Goal: Task Accomplishment & Management: Manage account settings

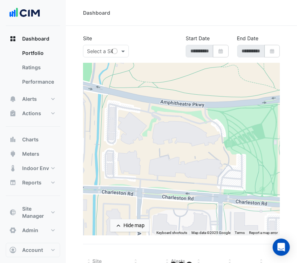
select select "***"
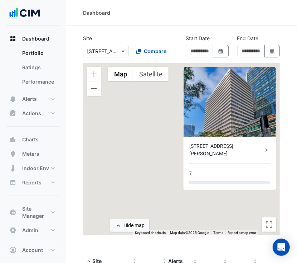
type input "**********"
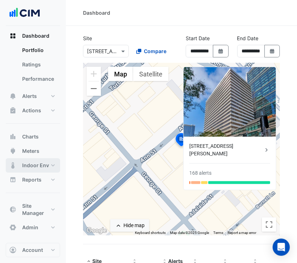
scroll to position [3, 0]
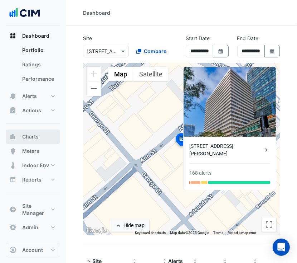
click at [45, 133] on button "Charts" at bounding box center [33, 136] width 54 height 14
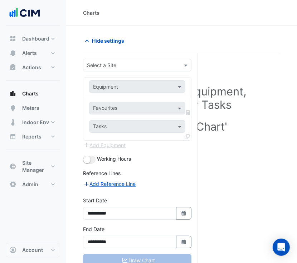
click at [135, 64] on input "text" at bounding box center [130, 66] width 86 height 8
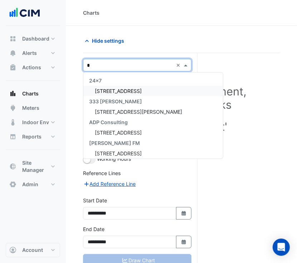
type input "**"
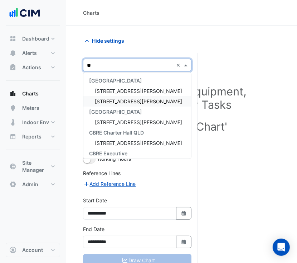
click at [126, 99] on div "[STREET_ADDRESS][PERSON_NAME]" at bounding box center [137, 101] width 108 height 10
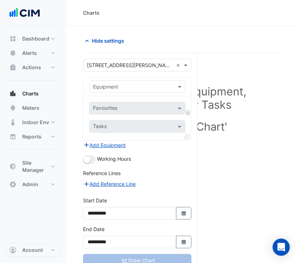
click at [150, 96] on div "Favourites Tasks" at bounding box center [137, 118] width 108 height 44
click at [151, 85] on input "text" at bounding box center [130, 87] width 74 height 8
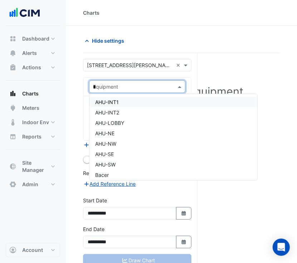
type input "**"
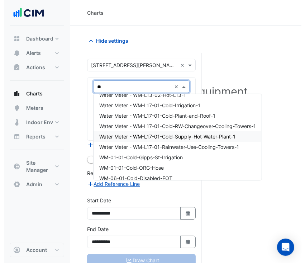
scroll to position [383, 0]
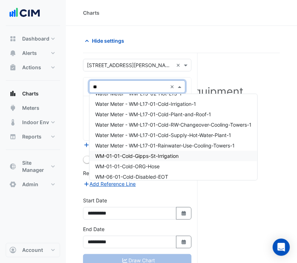
click at [153, 156] on span "WM-01-01-Cold-Gipps-St-Irrigation" at bounding box center [136, 156] width 83 height 6
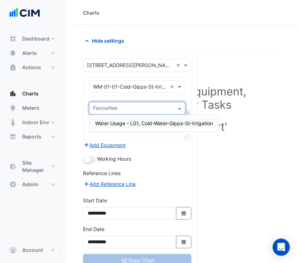
click at [157, 106] on input "text" at bounding box center [133, 109] width 80 height 8
click at [154, 124] on span "Water Usage - L01, Cold-Water-Gipps-St-Irrigation" at bounding box center [154, 123] width 118 height 6
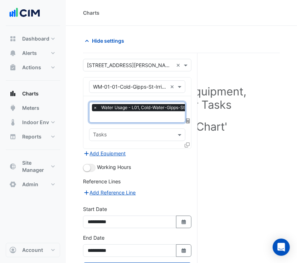
click at [187, 142] on icon at bounding box center [187, 144] width 5 height 5
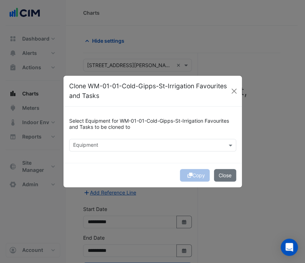
click at [191, 145] on input "text" at bounding box center [148, 146] width 151 height 8
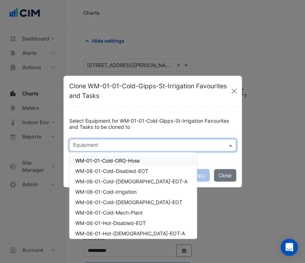
click at [146, 161] on div "WM-01-01-Cold-ORG-Hose" at bounding box center [132, 160] width 127 height 10
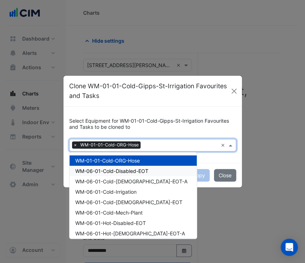
click at [142, 171] on span "WM-06-01-Cold-Disabled-EOT" at bounding box center [111, 171] width 73 height 6
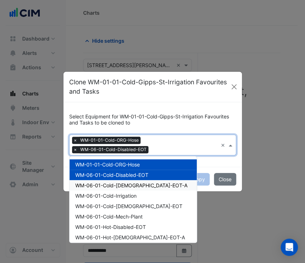
click at [138, 184] on span "WM-06-01-Cold-Female-EOT-A" at bounding box center [131, 185] width 112 height 6
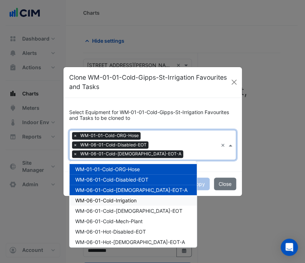
click at [133, 199] on div "WM-06-01-Cold-Irrigation" at bounding box center [132, 200] width 127 height 10
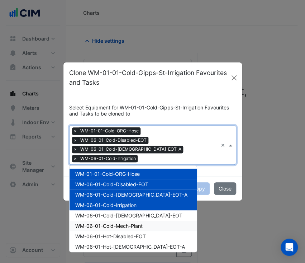
click at [129, 220] on div "WM-06-01-Cold-Mech-Plant" at bounding box center [132, 225] width 127 height 10
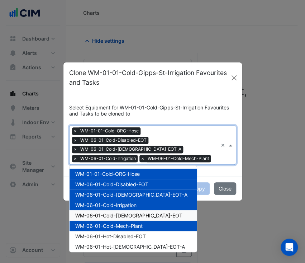
click at [129, 212] on span "WM-06-01-Cold-Male-EOT" at bounding box center [128, 215] width 107 height 6
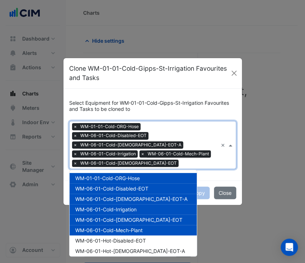
click at [126, 227] on span "WM-06-01-Cold-Mech-Plant" at bounding box center [108, 230] width 67 height 6
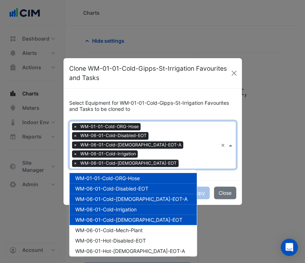
click at [128, 216] on span "WM-06-01-Cold-Male-EOT" at bounding box center [128, 219] width 107 height 6
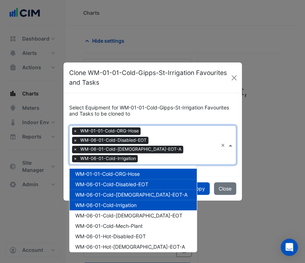
click at [132, 202] on span "WM-06-01-Cold-Irrigation" at bounding box center [105, 205] width 61 height 6
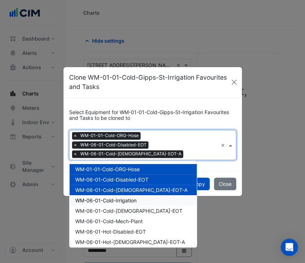
click at [132, 197] on span "WM-06-01-Cold-Irrigation" at bounding box center [105, 200] width 61 height 6
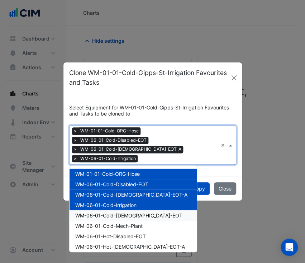
click at [131, 212] on span "WM-06-01-Cold-Male-EOT" at bounding box center [128, 215] width 107 height 6
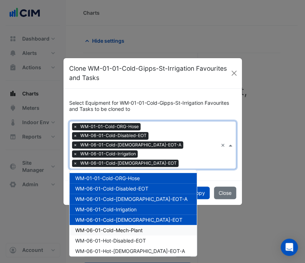
click at [131, 227] on span "WM-06-01-Cold-Mech-Plant" at bounding box center [108, 230] width 67 height 6
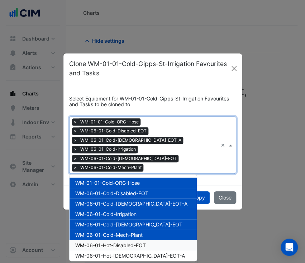
click at [129, 242] on span "WM-06-01-Hot-Disabled-EOT" at bounding box center [110, 245] width 71 height 6
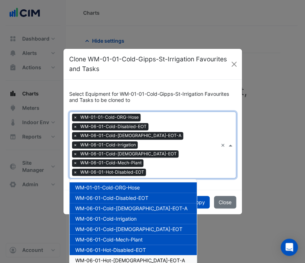
click at [127, 257] on span "WM-06-01-Hot-Female-EOT-A" at bounding box center [130, 260] width 110 height 6
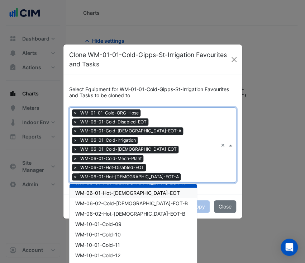
scroll to position [83, 0]
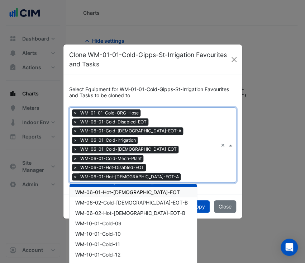
click at [146, 187] on div "WM-06-01-Hot-Male-EOT" at bounding box center [132, 192] width 127 height 10
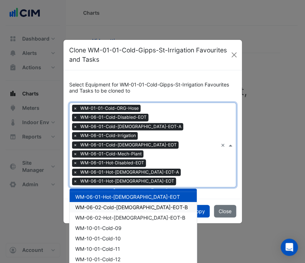
click at [143, 204] on span "WM-06-02-Cold-Female-EOT-B" at bounding box center [131, 207] width 112 height 6
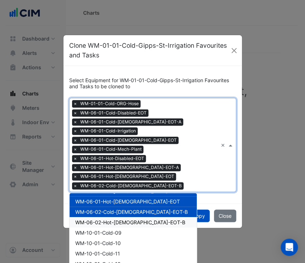
click at [142, 219] on span "WM-06-02-Hot-Female-EOT-B" at bounding box center [130, 222] width 110 height 6
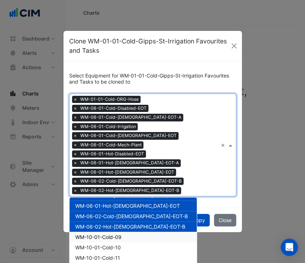
click at [135, 231] on div "WM-10-01-Cold-09" at bounding box center [132, 236] width 127 height 10
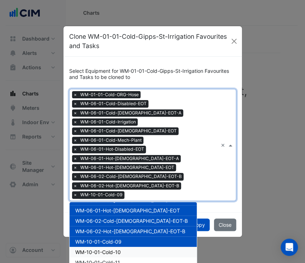
click at [130, 246] on div "WM-10-01-Cold-10" at bounding box center [132, 251] width 127 height 10
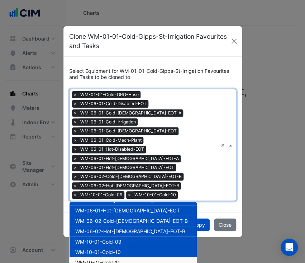
click at [126, 257] on div "WM-10-01-Cold-11" at bounding box center [132, 262] width 127 height 10
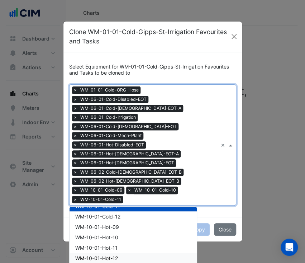
scroll to position [144, 0]
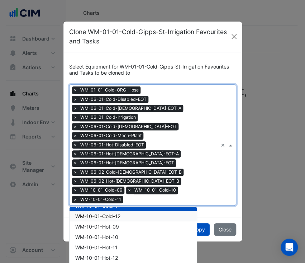
click at [125, 211] on div "WM-10-01-Cold-12" at bounding box center [132, 216] width 127 height 10
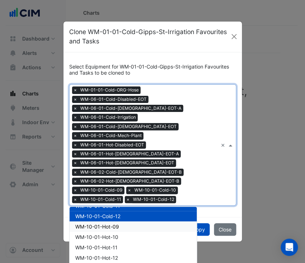
click at [121, 221] on div "WM-10-01-Hot-09" at bounding box center [132, 226] width 127 height 10
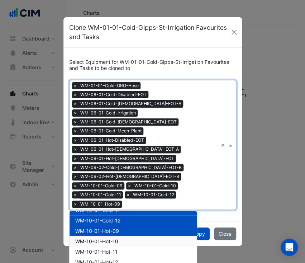
click at [117, 236] on div "WM-10-01-Hot-10" at bounding box center [132, 241] width 127 height 10
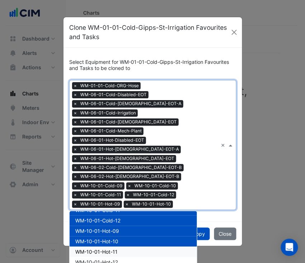
click at [114, 246] on div "WM-10-01-Hot-11" at bounding box center [132, 251] width 127 height 10
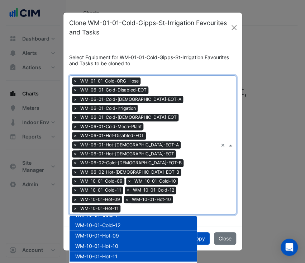
click at [112, 262] on span "WM-10-01-Hot-12" at bounding box center [96, 266] width 43 height 6
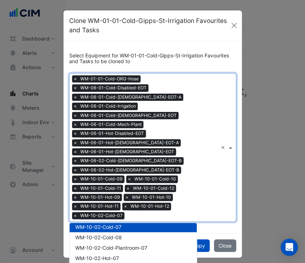
scroll to position [202, 0]
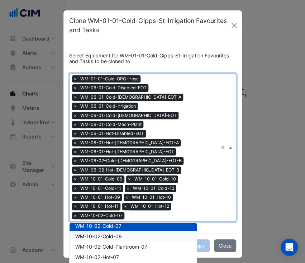
click at [154, 231] on div "WM-10-02-Cold-08" at bounding box center [132, 236] width 127 height 10
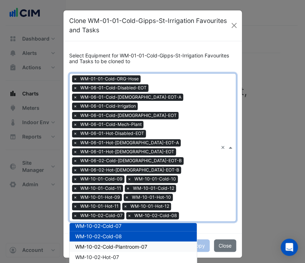
click at [150, 241] on div "WM-10-02-Cold-Plantroom-07" at bounding box center [132, 246] width 127 height 10
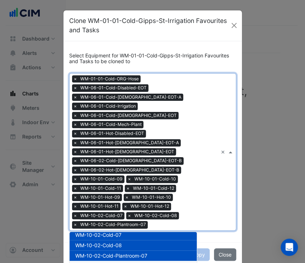
click at [145, 260] on div "WM-10-02-Hot-07" at bounding box center [132, 265] width 127 height 10
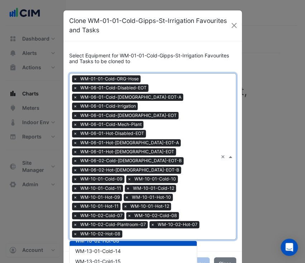
scroll to position [247, 0]
click at [140, 246] on div "WM-13-01-Cold-14" at bounding box center [132, 251] width 127 height 10
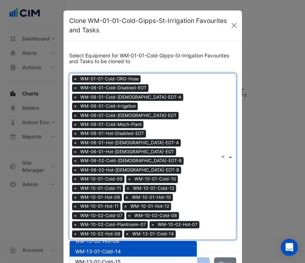
click at [137, 256] on div "WM-13-01-Cold-15" at bounding box center [132, 261] width 127 height 10
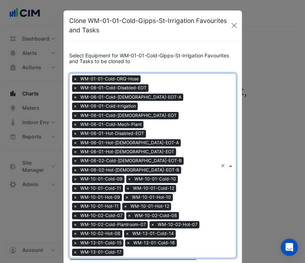
scroll to position [294, 0]
click at [139, 259] on div "WM-13-01-Hot-14" at bounding box center [132, 264] width 127 height 10
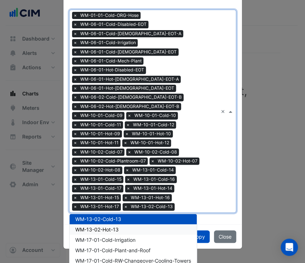
click at [165, 224] on div "WM-13-02-Hot-13" at bounding box center [132, 229] width 127 height 10
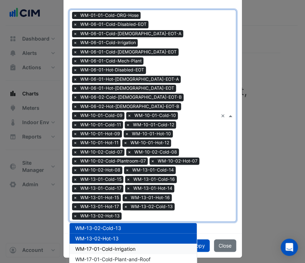
click at [156, 243] on div "WM-17-01-Cold-Irrigation" at bounding box center [132, 248] width 127 height 10
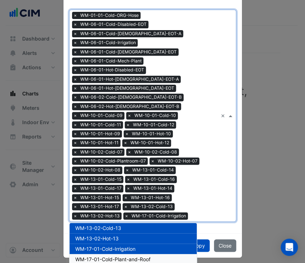
click at [152, 254] on div "WM-17-01-Cold-Plant-and-Roof" at bounding box center [132, 259] width 127 height 10
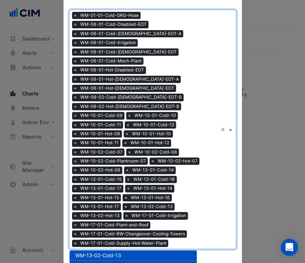
scroll to position [91, 0]
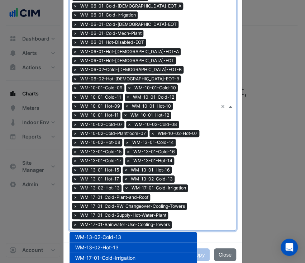
scroll to position [100, 0]
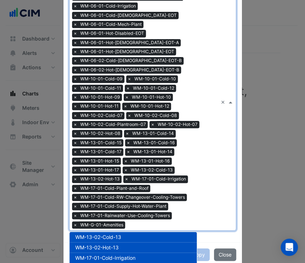
click at [230, 192] on div "Select Equipment for WM-01-01-Cold-Gipps-St-Irrigation Favourites and Tasks to …" at bounding box center [152, 91] width 178 height 301
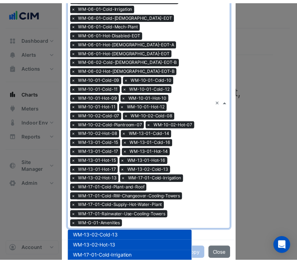
scroll to position [68, 0]
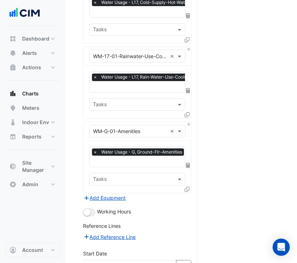
scroll to position [2812, 0]
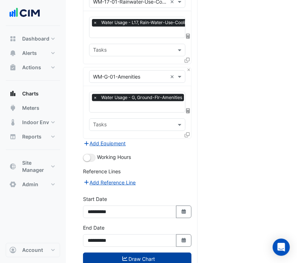
click at [150, 252] on button "Draw Chart" at bounding box center [137, 258] width 109 height 13
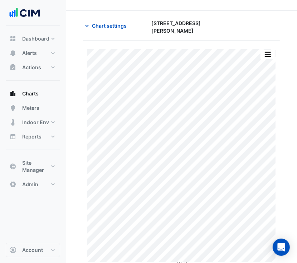
scroll to position [15, 0]
click at [111, 24] on span "Chart settings" at bounding box center [109, 26] width 35 height 8
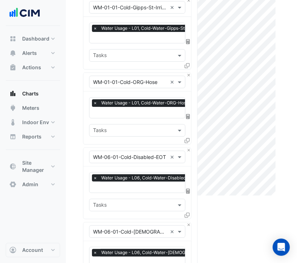
scroll to position [83, 0]
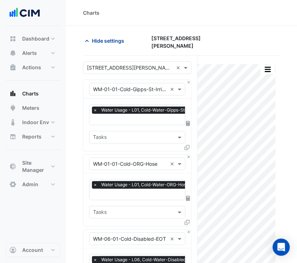
click at [223, 40] on div at bounding box center [250, 41] width 68 height 15
click at [123, 38] on span "Hide settings" at bounding box center [108, 41] width 32 height 8
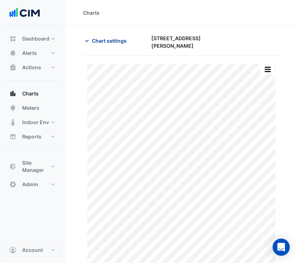
click at [115, 40] on span "Chart settings" at bounding box center [109, 41] width 35 height 8
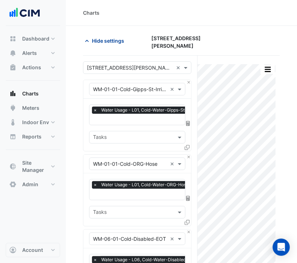
click at [115, 40] on span "Hide settings" at bounding box center [108, 41] width 32 height 8
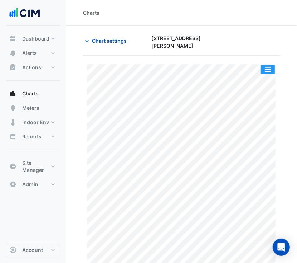
click at [271, 65] on button "button" at bounding box center [268, 69] width 14 height 9
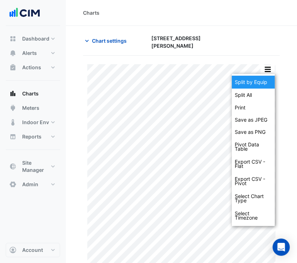
click at [264, 80] on div "Split by Equip" at bounding box center [253, 82] width 43 height 13
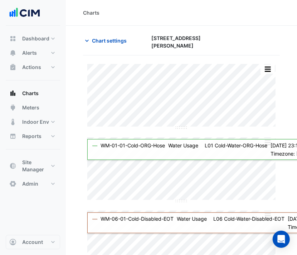
click at [254, 39] on div at bounding box center [250, 41] width 68 height 15
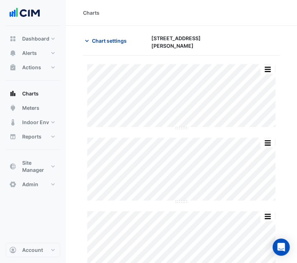
click at [101, 42] on span "Chart settings" at bounding box center [109, 41] width 35 height 8
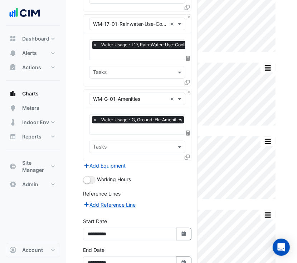
scroll to position [2812, 0]
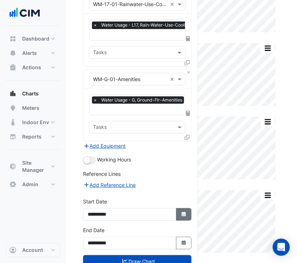
click at [186, 211] on icon "Select Date" at bounding box center [184, 213] width 6 height 5
select select "*"
select select "****"
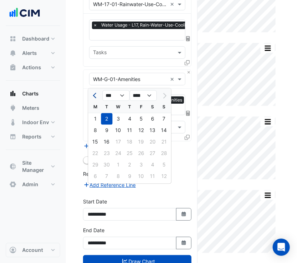
click at [92, 94] on button "Previous month" at bounding box center [95, 95] width 9 height 11
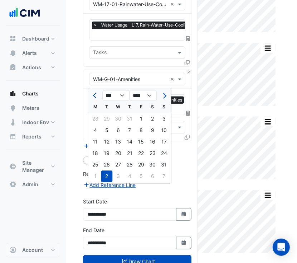
click at [92, 94] on button "Previous month" at bounding box center [95, 95] width 9 height 11
select select "*"
click at [129, 120] on div "1" at bounding box center [129, 118] width 11 height 11
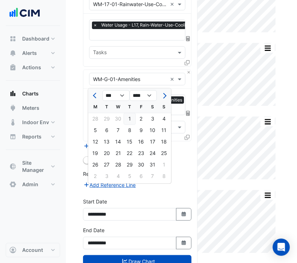
type input "**********"
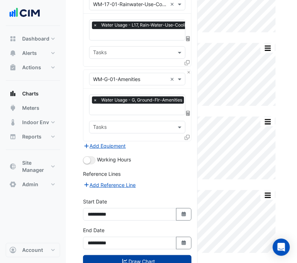
click at [152, 255] on button "Draw Chart" at bounding box center [137, 261] width 109 height 13
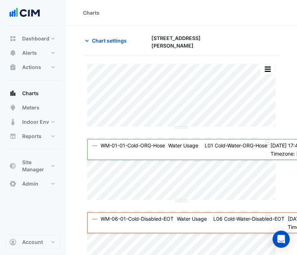
click at [118, 21] on div "Charts" at bounding box center [181, 13] width 231 height 26
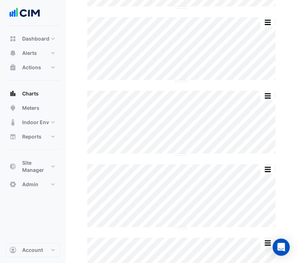
scroll to position [131, 0]
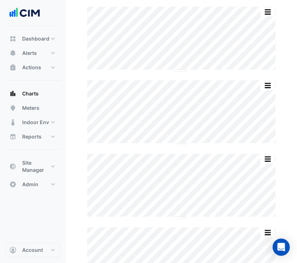
drag, startPoint x: 296, startPoint y: 128, endPoint x: 291, endPoint y: 131, distance: 6.4
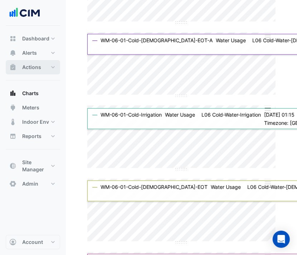
scroll to position [0, 0]
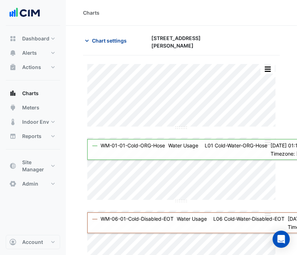
click at [99, 37] on span "Chart settings" at bounding box center [109, 41] width 35 height 8
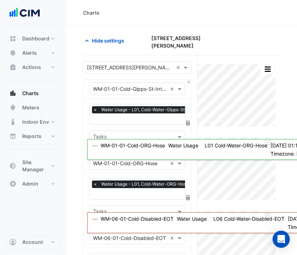
click at [126, 69] on div "× 31 Duncan St ×" at bounding box center [137, 67] width 109 height 13
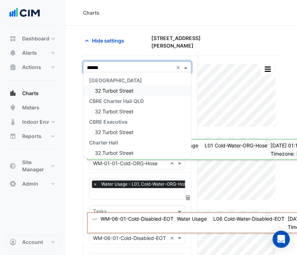
type input "*******"
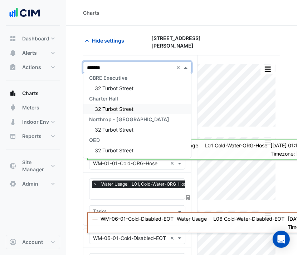
click at [141, 110] on div "32 Turbot Street" at bounding box center [137, 109] width 108 height 10
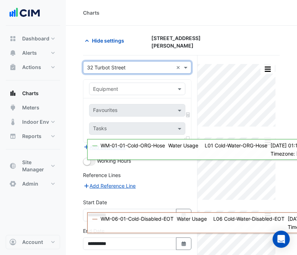
click at [151, 87] on input "text" at bounding box center [130, 90] width 74 height 8
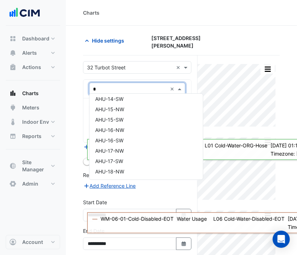
type input "**"
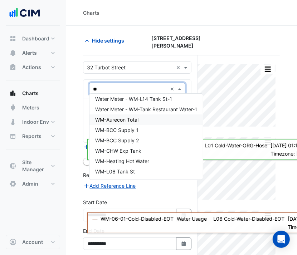
click at [148, 119] on div "WM-Aurecon Total" at bounding box center [147, 120] width 114 height 10
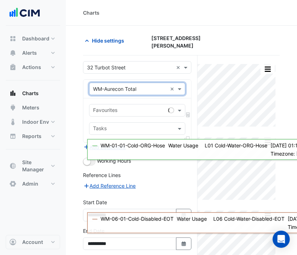
click at [148, 108] on input "text" at bounding box center [129, 111] width 72 height 8
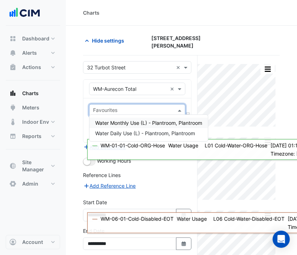
click at [148, 124] on span "Water Monthly Use (L) - Plantroom, Plantroom" at bounding box center [148, 123] width 107 height 6
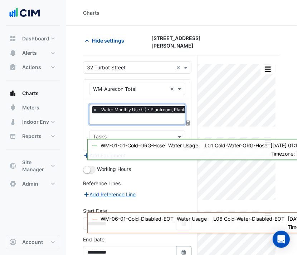
click at [143, 117] on input "text" at bounding box center [146, 120] width 106 height 8
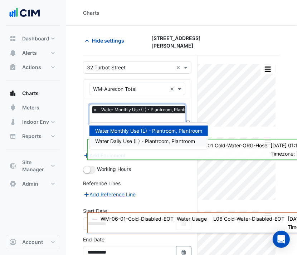
click at [137, 138] on span "Water Daily Use (L) - Plantroom, Plantroom" at bounding box center [145, 141] width 100 height 6
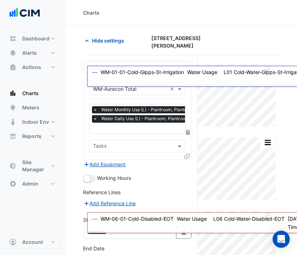
click at [186, 154] on icon at bounding box center [187, 156] width 5 height 5
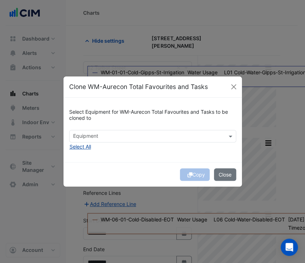
click at [80, 145] on button "Select All" at bounding box center [80, 146] width 22 height 8
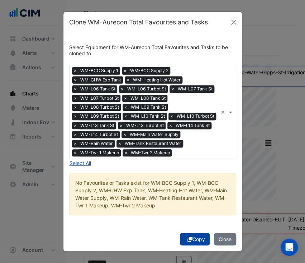
click at [191, 238] on button "Copy" at bounding box center [195, 238] width 30 height 13
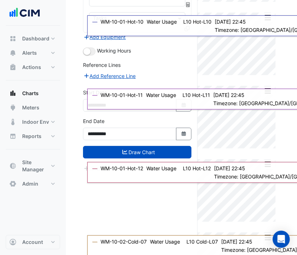
scroll to position [1301, 0]
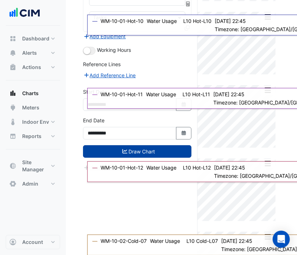
click at [143, 145] on button "Draw Chart" at bounding box center [137, 151] width 109 height 13
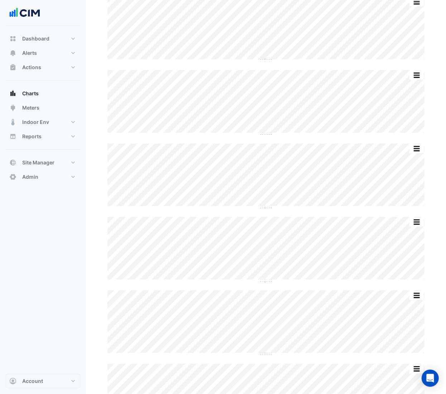
scroll to position [580, 0]
click at [304, 262] on section "Chart settings 32 Turbot Street Split All Split None Print Save as JPEG Save as…" at bounding box center [266, 14] width 360 height 1137
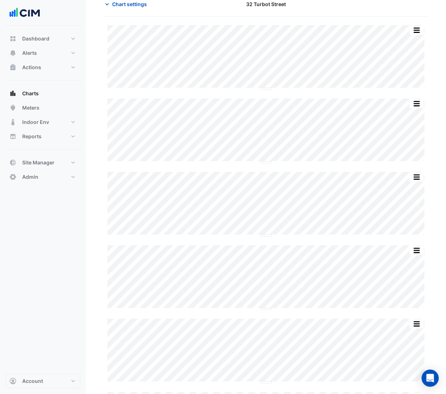
scroll to position [0, 0]
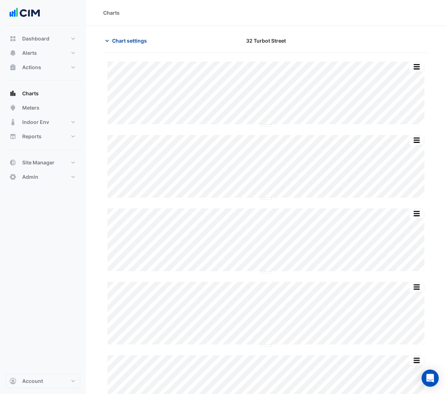
click at [122, 37] on button "Chart settings" at bounding box center [127, 40] width 48 height 13
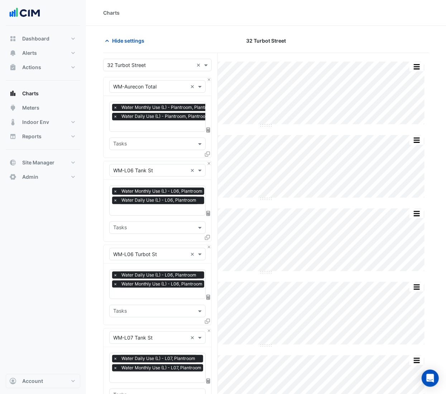
click at [132, 64] on input "text" at bounding box center [150, 66] width 86 height 8
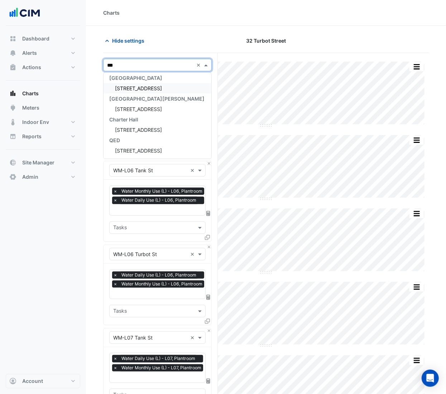
scroll to position [3, 0]
type input "********"
click at [138, 130] on span "[STREET_ADDRESS]" at bounding box center [138, 130] width 47 height 6
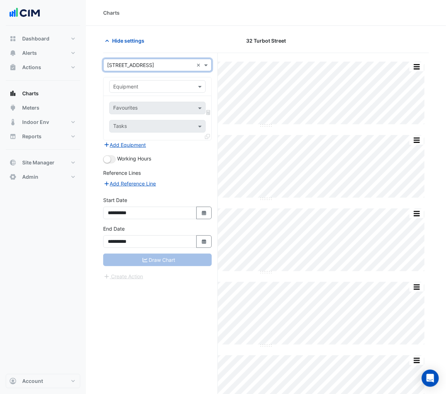
click at [153, 90] on input "text" at bounding box center [150, 87] width 74 height 8
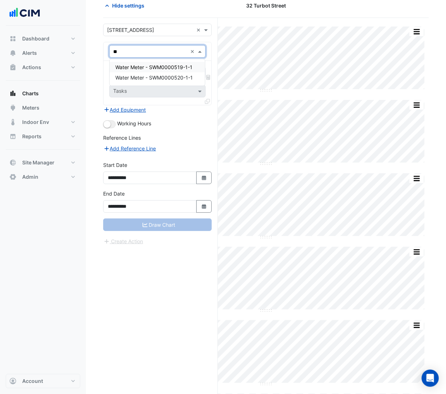
scroll to position [36, 0]
type input "*"
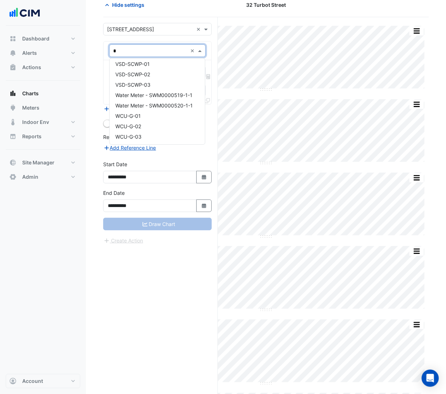
scroll to position [1010, 0]
click at [153, 94] on span "Water Meter - SWM0000519-1-1" at bounding box center [153, 95] width 77 height 6
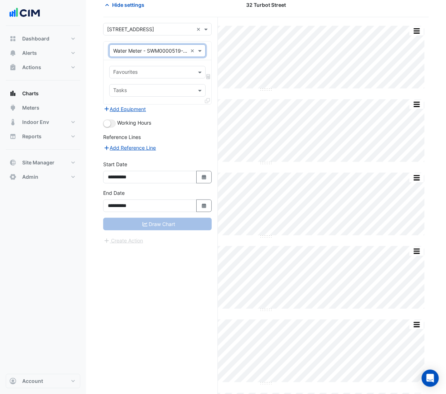
click at [191, 75] on input "text" at bounding box center [153, 73] width 80 height 8
click at [165, 51] on input "text" at bounding box center [150, 51] width 74 height 8
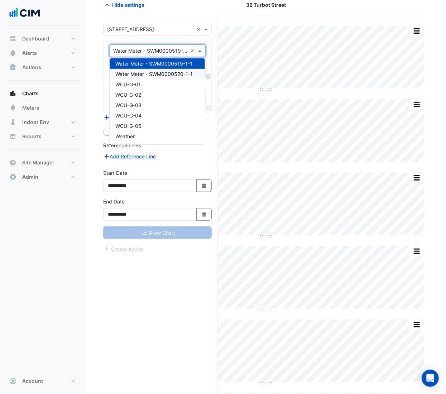
click at [162, 71] on span "Water Meter - SWM0000520-1-1" at bounding box center [153, 74] width 77 height 6
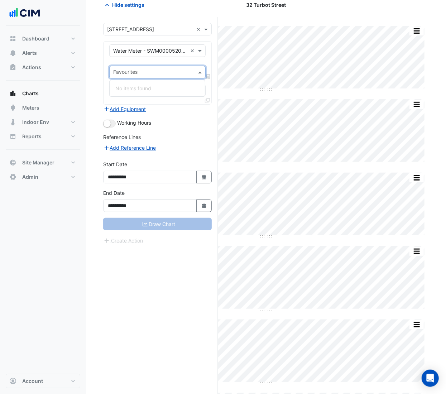
click at [167, 74] on input "text" at bounding box center [153, 73] width 80 height 8
click at [159, 49] on input "text" at bounding box center [150, 51] width 74 height 8
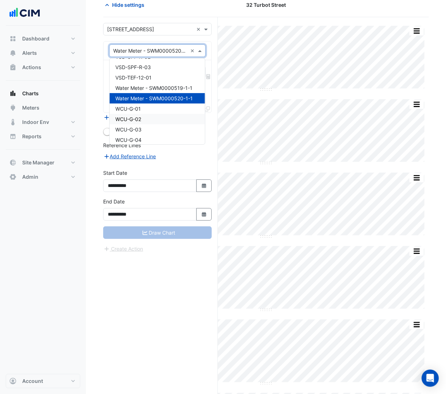
scroll to position [7395, 0]
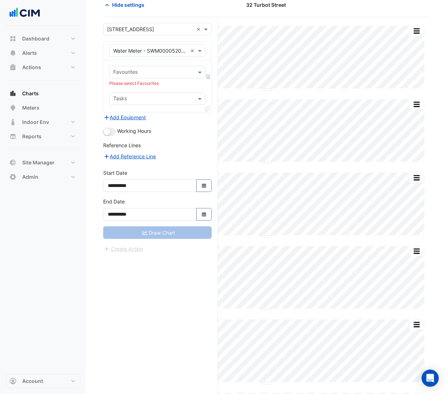
click at [142, 33] on input "text" at bounding box center [150, 30] width 86 height 8
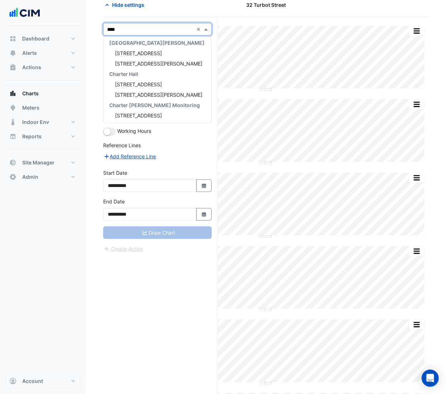
scroll to position [13, 0]
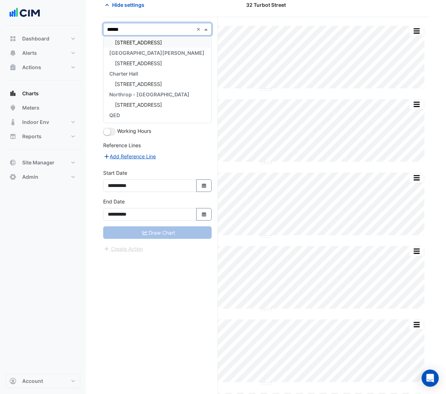
type input "*******"
click at [151, 42] on div "[STREET_ADDRESS]" at bounding box center [158, 42] width 108 height 10
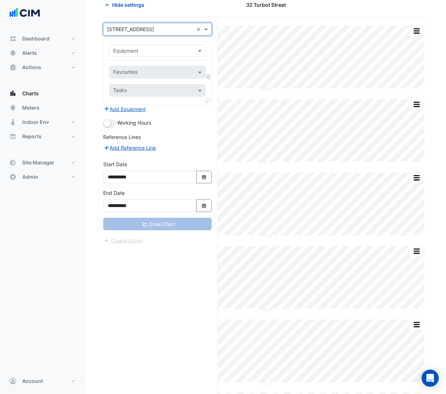
click at [148, 54] on input "text" at bounding box center [150, 51] width 74 height 8
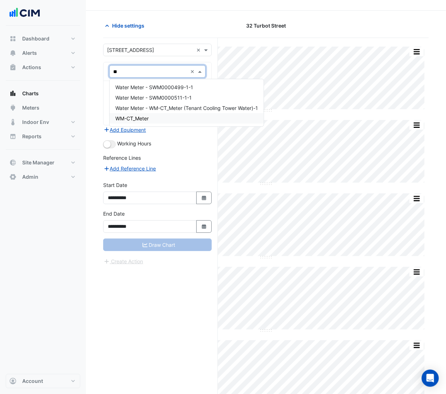
scroll to position [16, 0]
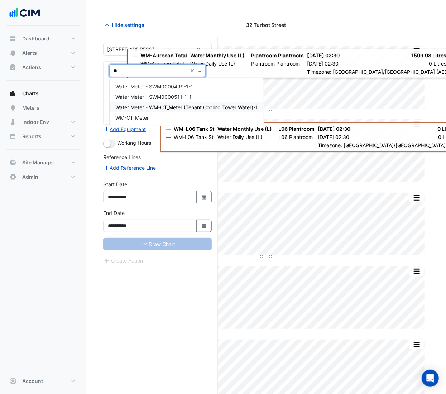
type input "**"
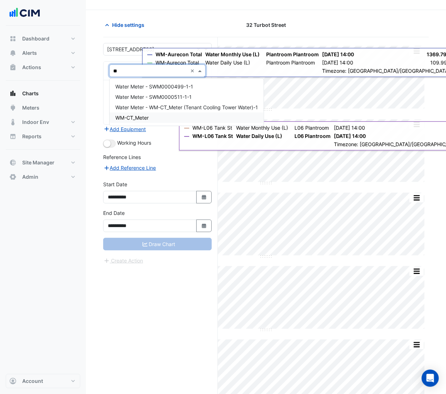
click at [165, 120] on div "WM-CT_Meter" at bounding box center [187, 117] width 154 height 10
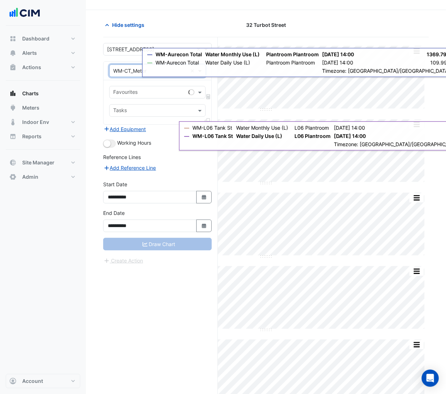
click at [163, 92] on input "text" at bounding box center [149, 93] width 72 height 8
click at [162, 109] on span "Water Usage - Plantroom, Plantroom" at bounding box center [157, 108] width 85 height 6
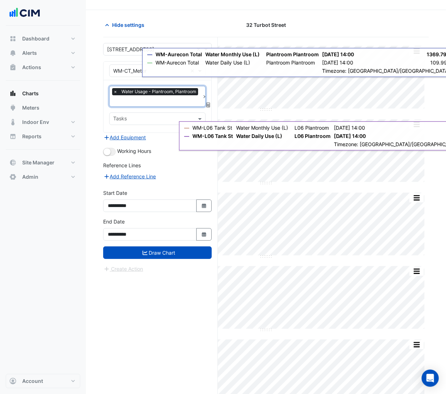
click at [160, 143] on form "**********" at bounding box center [157, 158] width 109 height 230
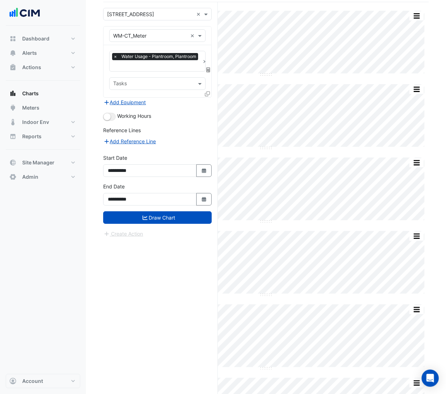
scroll to position [49, 0]
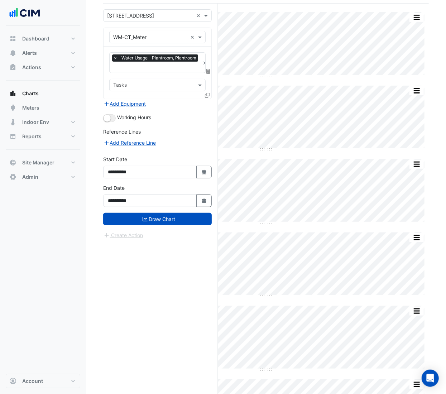
click at [208, 96] on icon at bounding box center [207, 95] width 5 height 5
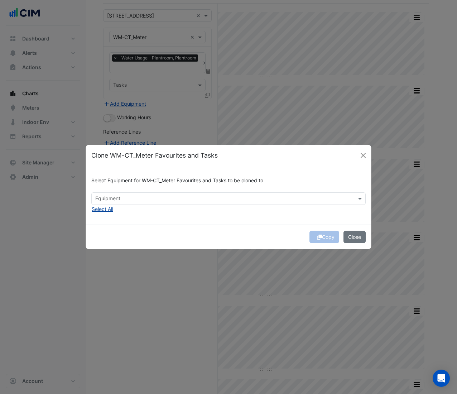
click at [100, 207] on button "Select All" at bounding box center [102, 209] width 22 height 8
click at [109, 208] on button "Select All" at bounding box center [102, 209] width 22 height 8
click at [195, 186] on div "Select Equipment for WM-CT_Meter Favourites and Tasks to be cloned to" at bounding box center [228, 182] width 274 height 20
click at [192, 188] on div "Select Equipment for WM-CT_Meter Favourites and Tasks to be cloned to" at bounding box center [228, 182] width 274 height 20
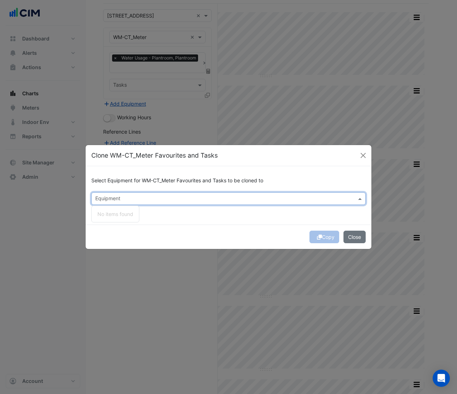
click at [183, 202] on input "text" at bounding box center [224, 200] width 258 height 8
click at [304, 239] on button "Close" at bounding box center [355, 237] width 22 height 13
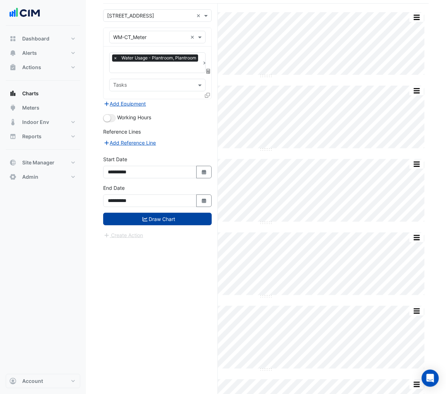
click at [146, 219] on icon "submit" at bounding box center [145, 219] width 5 height 5
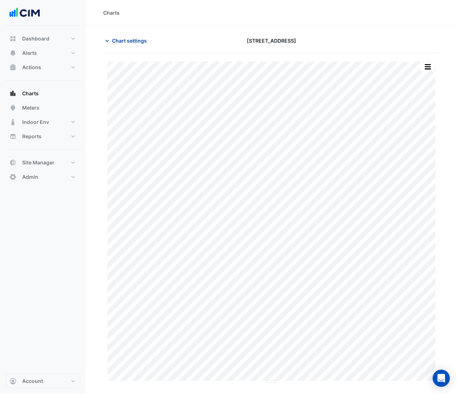
click at [122, 39] on span "Chart settings" at bounding box center [129, 41] width 35 height 8
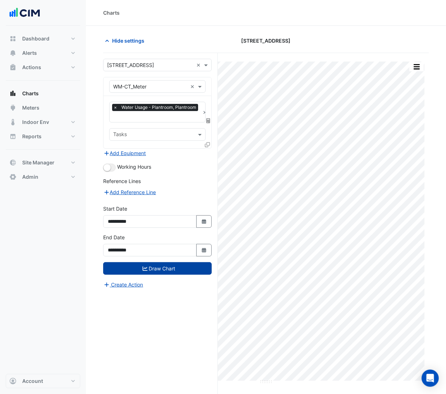
click at [126, 66] on input "text" at bounding box center [150, 66] width 86 height 8
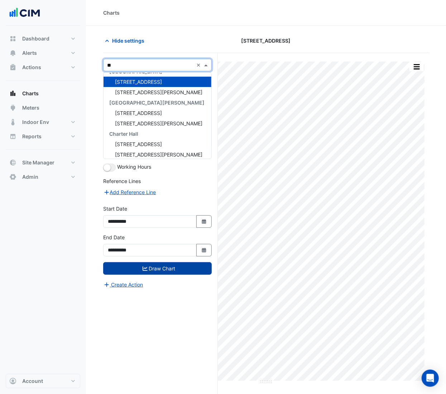
type input "***"
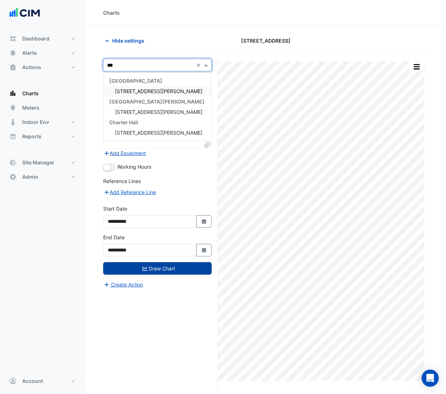
click at [140, 94] on div "[STREET_ADDRESS][PERSON_NAME]" at bounding box center [158, 91] width 108 height 10
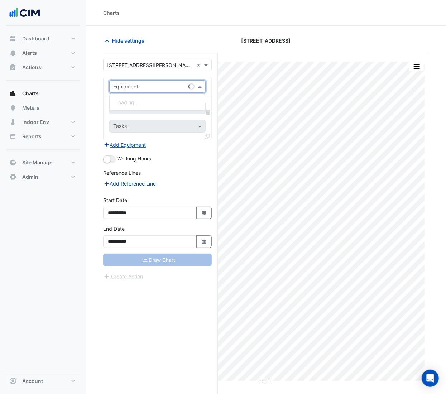
click at [140, 87] on input "text" at bounding box center [150, 87] width 74 height 8
type input "**"
click at [137, 103] on span "Water Meter - SWM0000501-1-1" at bounding box center [153, 102] width 77 height 6
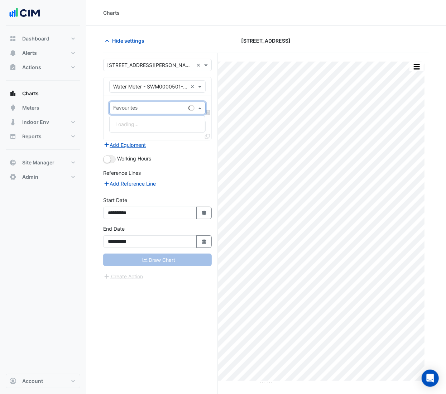
click at [145, 110] on input "text" at bounding box center [149, 109] width 72 height 8
click at [144, 127] on div "Water Consumption Actual" at bounding box center [157, 124] width 95 height 10
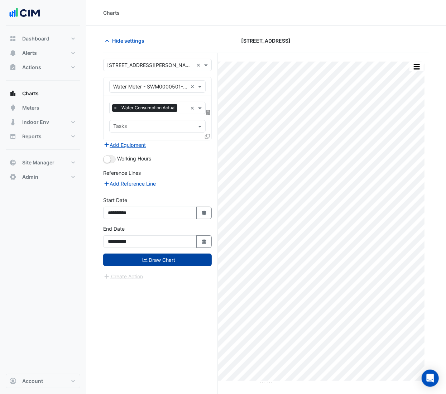
click at [206, 136] on icon at bounding box center [207, 136] width 5 height 5
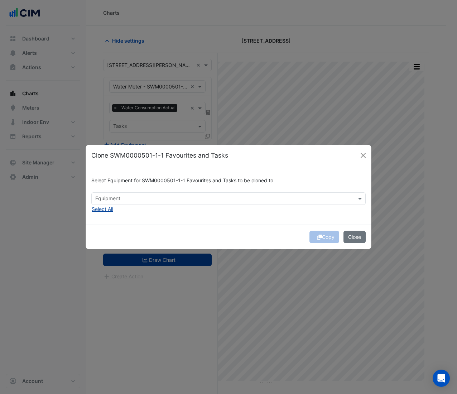
click at [101, 207] on button "Select All" at bounding box center [102, 209] width 22 height 8
click at [304, 239] on button "Copy" at bounding box center [324, 237] width 30 height 13
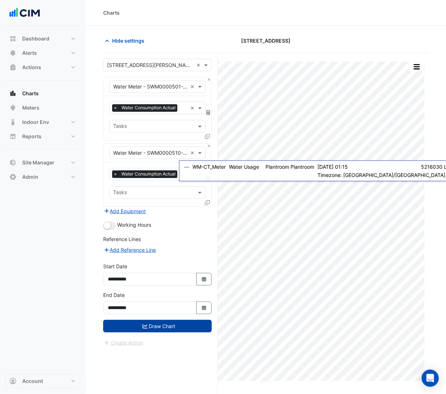
click at [174, 86] on input "text" at bounding box center [150, 87] width 74 height 8
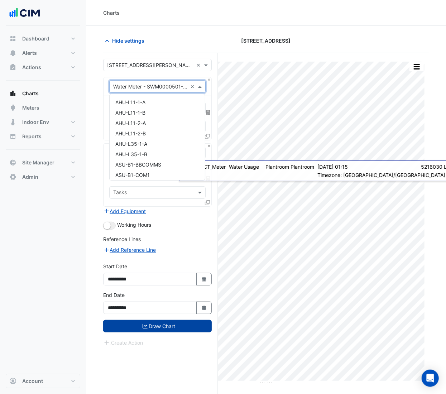
scroll to position [13923, 0]
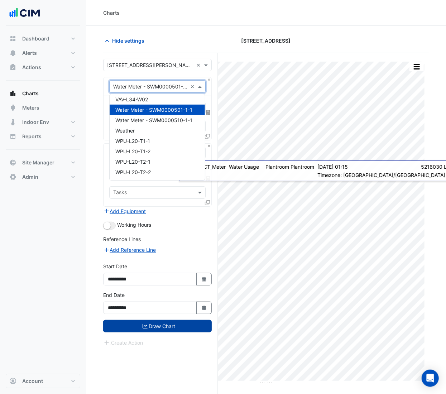
click at [93, 70] on section "Hide settings 55 King Street Print Save as JPEG Save as PNG Pivot Data Table Ex…" at bounding box center [266, 223] width 360 height 395
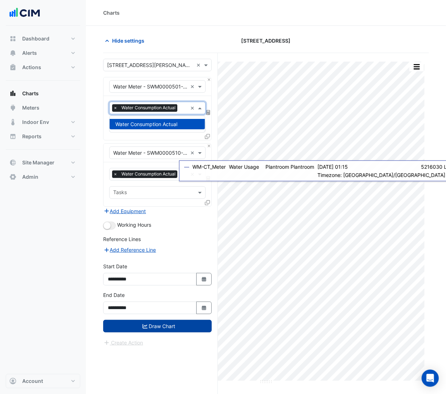
click at [127, 106] on span "Water Consumption Actual" at bounding box center [149, 107] width 58 height 7
click at [101, 97] on section "Hide settings 55 King Street Print Save as JPEG Save as PNG Pivot Data Table Ex…" at bounding box center [266, 223] width 360 height 395
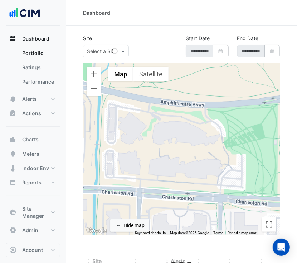
click at [113, 50] on div at bounding box center [114, 51] width 7 height 7
select select "***"
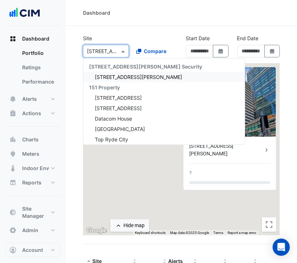
type input "**********"
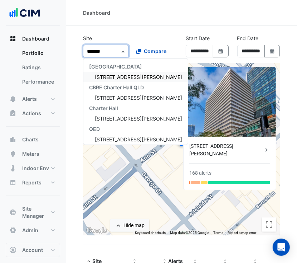
type input "********"
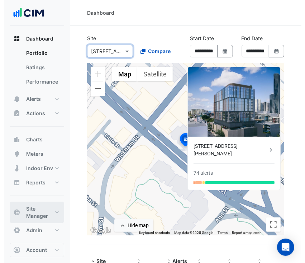
scroll to position [3, 0]
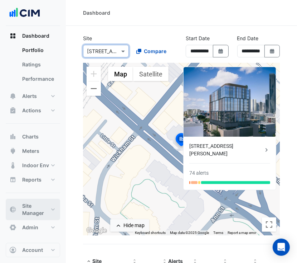
click at [38, 210] on span "Site Manager" at bounding box center [35, 209] width 27 height 14
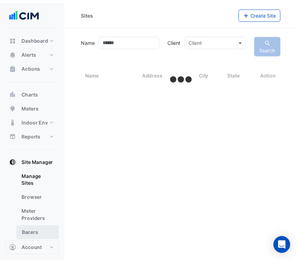
scroll to position [21, 0]
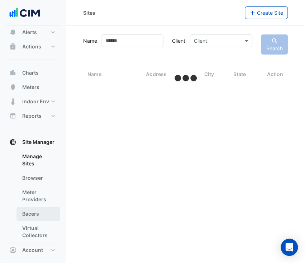
click at [42, 208] on link "Bacers" at bounding box center [38, 213] width 44 height 14
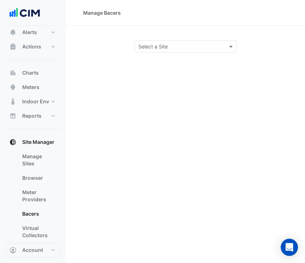
click at [221, 41] on div "Select a Site" at bounding box center [185, 46] width 102 height 13
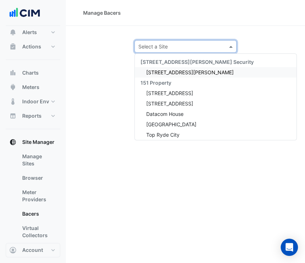
click at [220, 43] on div "Select a Site" at bounding box center [185, 46] width 102 height 13
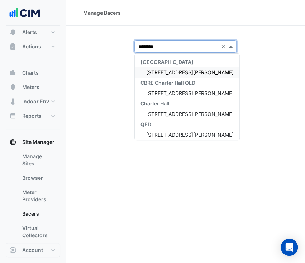
type input "*********"
click at [174, 112] on span "[STREET_ADDRESS][PERSON_NAME]" at bounding box center [189, 114] width 87 height 6
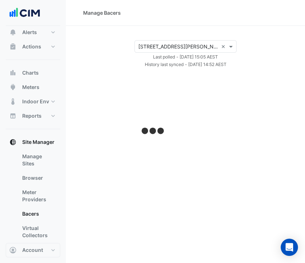
select select "***"
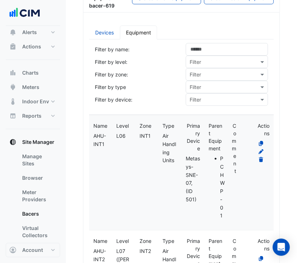
scroll to position [99, 0]
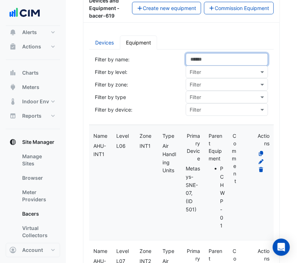
click at [217, 65] on input at bounding box center [227, 59] width 82 height 13
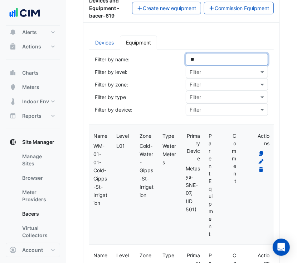
type input "**"
click at [225, 8] on div "Devices and Equipment - bacer-619 Create new equipment Commission Equipment" at bounding box center [181, 8] width 193 height 23
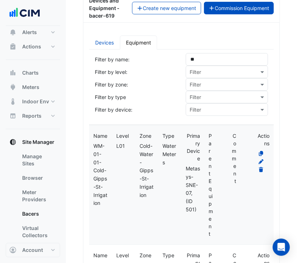
click at [221, 13] on button "Commission Equipment" at bounding box center [239, 8] width 70 height 13
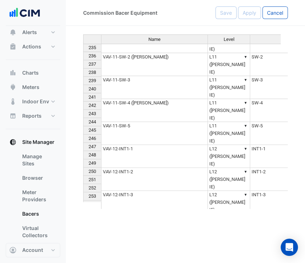
scroll to position [3476, 0]
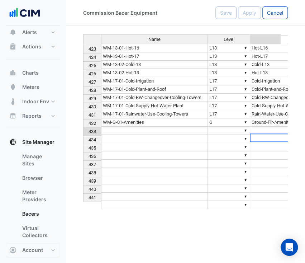
click at [250, 135] on td "▼" at bounding box center [294, 139] width 88 height 8
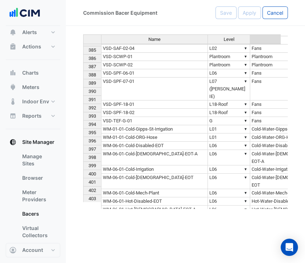
scroll to position [0, 0]
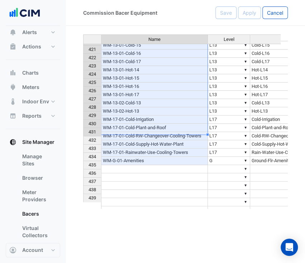
drag, startPoint x: 160, startPoint y: 110, endPoint x: 158, endPoint y: 129, distance: 18.5
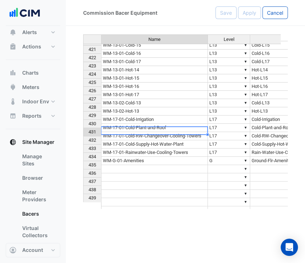
click at [158, 157] on td "WM-G-01-Amenities" at bounding box center [154, 161] width 107 height 8
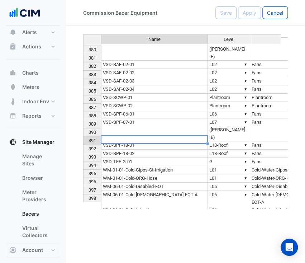
click at [131, 166] on td "WM-01-01-Cold-Gipps-St-Irrigation" at bounding box center [154, 170] width 107 height 8
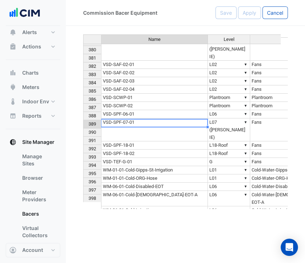
click at [154, 149] on td "VSD-SPF-18-02" at bounding box center [154, 153] width 107 height 8
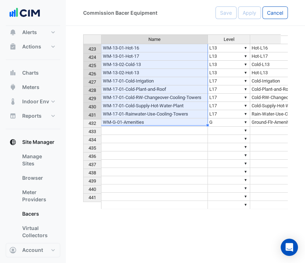
drag, startPoint x: 147, startPoint y: 138, endPoint x: 155, endPoint y: 112, distance: 26.5
click at [275, 12] on span "Cancel" at bounding box center [275, 13] width 16 height 6
select select "***"
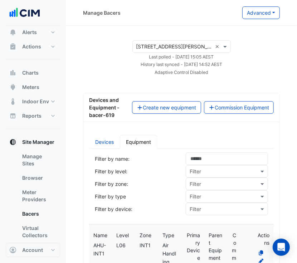
click at [164, 45] on input "text" at bounding box center [174, 47] width 76 height 8
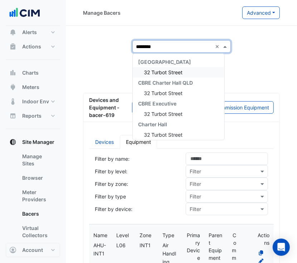
type input "*********"
click at [169, 132] on span "32 Turbot Street" at bounding box center [163, 134] width 39 height 6
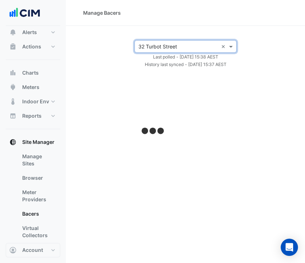
select select "***"
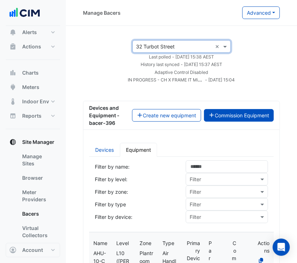
click at [234, 119] on button "Commission Equipment" at bounding box center [239, 115] width 70 height 13
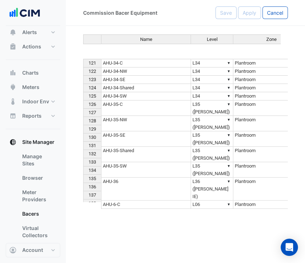
scroll to position [1055, 0]
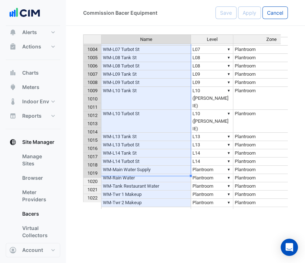
drag, startPoint x: 140, startPoint y: 56, endPoint x: 121, endPoint y: 172, distance: 117.5
click at [121, 172] on tbody "986 VAV-9-C-15 ▼ L09 ▼ C-15 ▼ Variable Air Volume 987 VAV-9-C-16 ▼ L09 ▼ C-16 ▼…" at bounding box center [231, 93] width 297 height 392
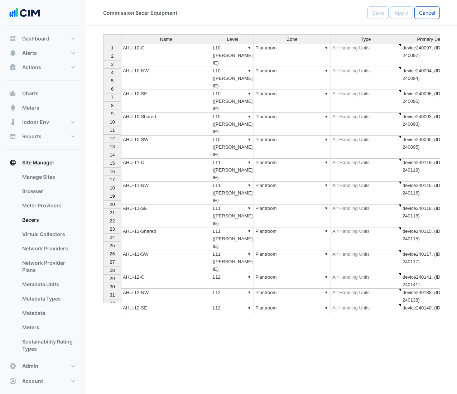
type textarea "**********"
click at [436, 16] on button "Cancel" at bounding box center [426, 12] width 25 height 13
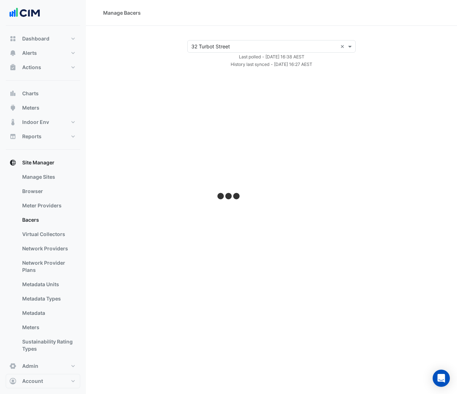
select select "***"
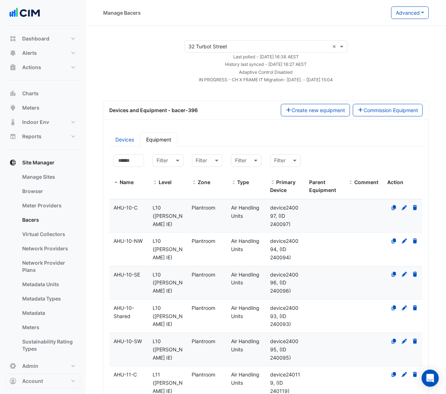
click at [268, 48] on input "text" at bounding box center [258, 47] width 141 height 8
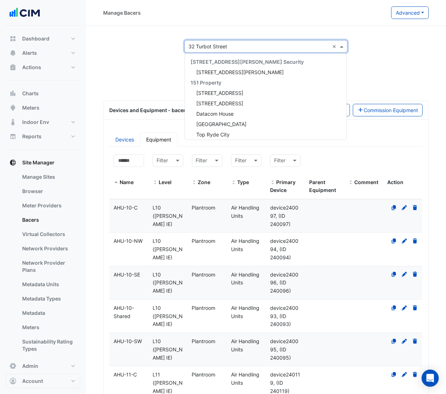
scroll to position [1727, 0]
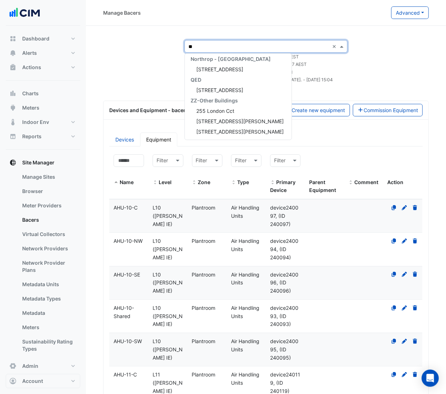
type input "***"
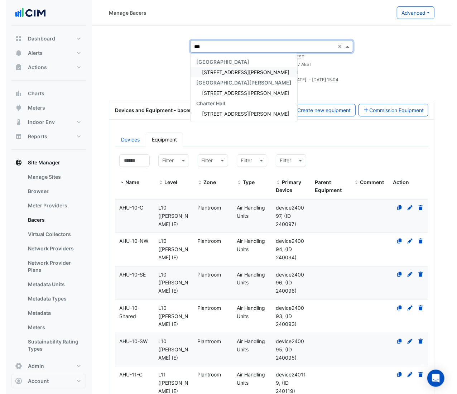
scroll to position [0, 0]
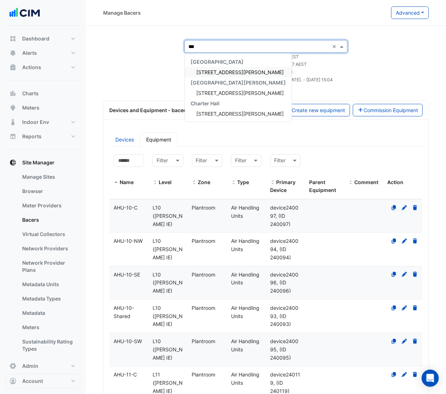
click at [238, 74] on span "[STREET_ADDRESS][PERSON_NAME]" at bounding box center [239, 72] width 87 height 6
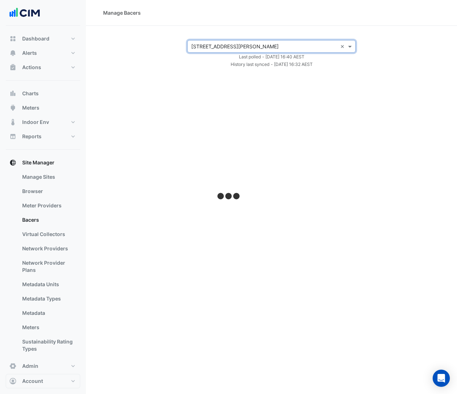
select select "***"
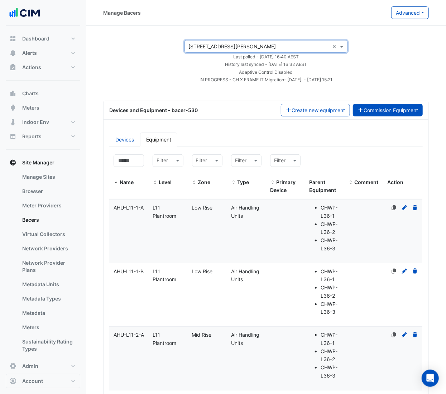
click at [382, 107] on button "Commission Equipment" at bounding box center [388, 110] width 70 height 13
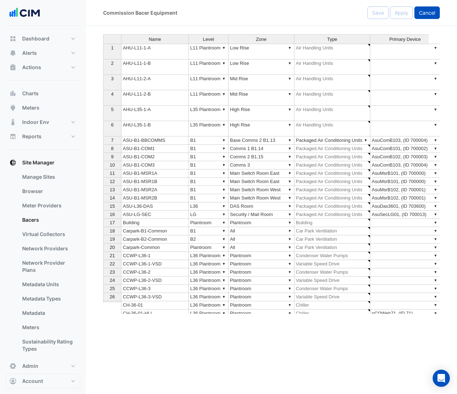
click at [432, 8] on button "Cancel" at bounding box center [426, 12] width 25 height 13
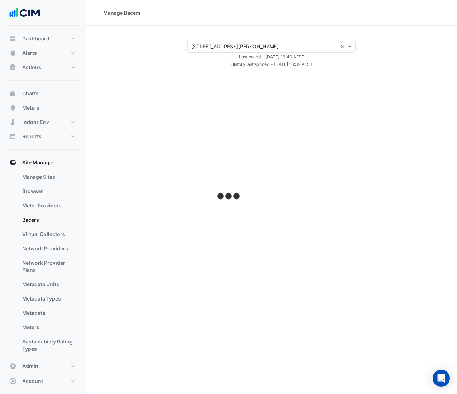
select select "***"
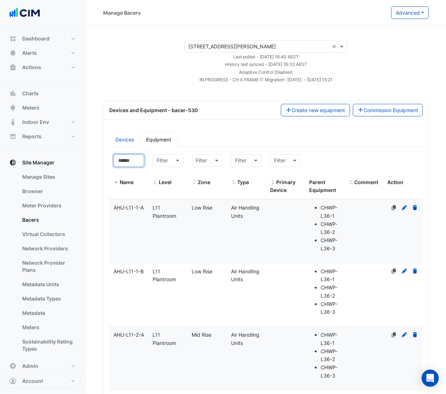
click at [126, 163] on input at bounding box center [129, 160] width 30 height 13
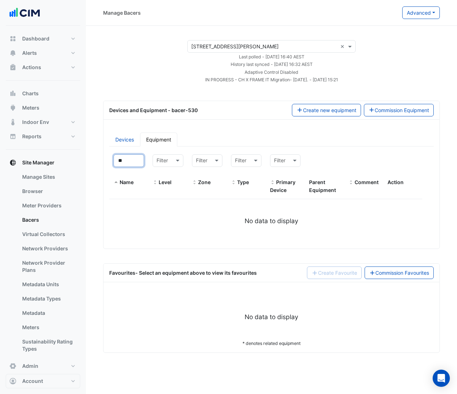
type input "**"
click at [241, 48] on input "text" at bounding box center [264, 47] width 146 height 8
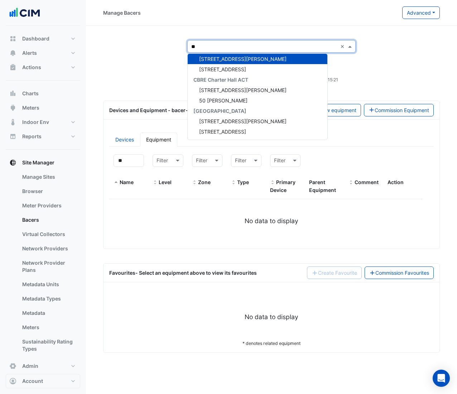
scroll to position [3, 0]
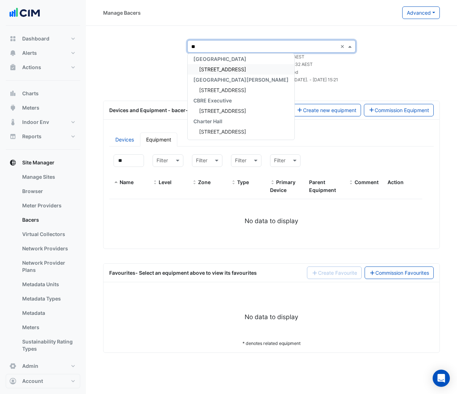
type input "***"
click at [231, 69] on span "[STREET_ADDRESS]" at bounding box center [222, 69] width 47 height 6
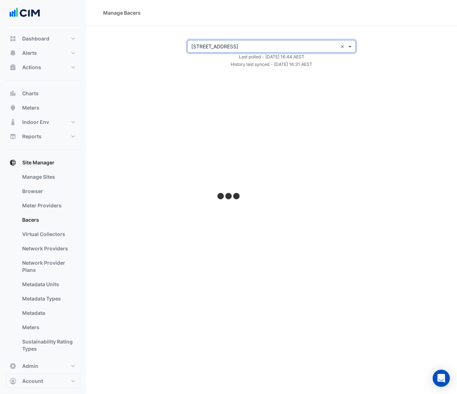
select select "***"
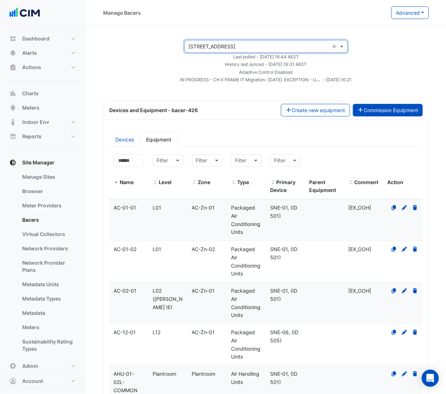
click at [378, 113] on button "Commission Equipment" at bounding box center [388, 110] width 70 height 13
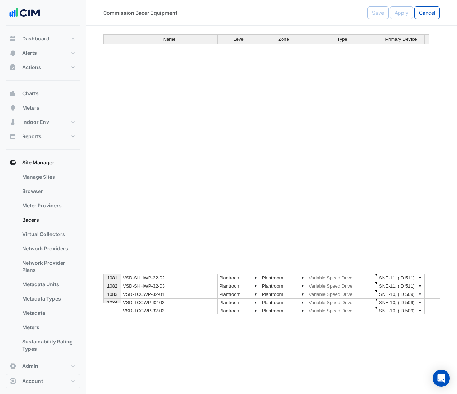
scroll to position [9684, 0]
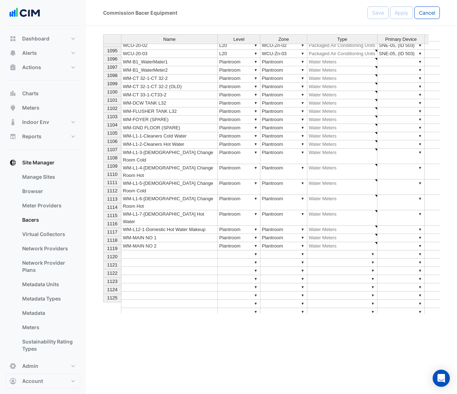
type textarea "**********"
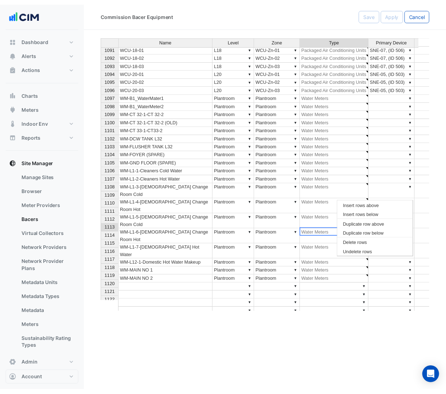
scroll to position [9650, 0]
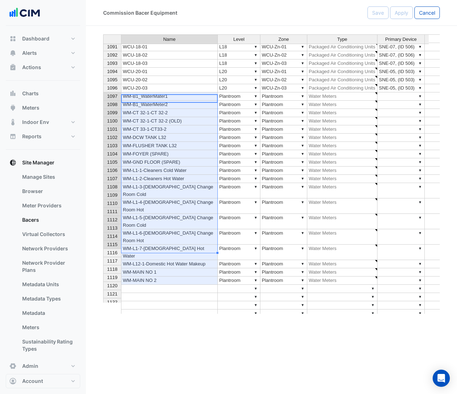
drag, startPoint x: 150, startPoint y: 99, endPoint x: 139, endPoint y: 249, distance: 150.5
click at [139, 249] on tbody "1081 VSD-SHHWP-32-02 ▼ Plantroom ▼ Plantroom ▼ Variable Speed Drive ▼ SNE-11, (…" at bounding box center [318, 163] width 431 height 407
click at [429, 6] on button "Cancel" at bounding box center [426, 12] width 25 height 13
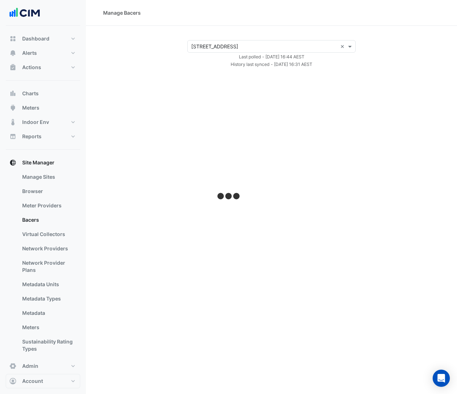
select select "***"
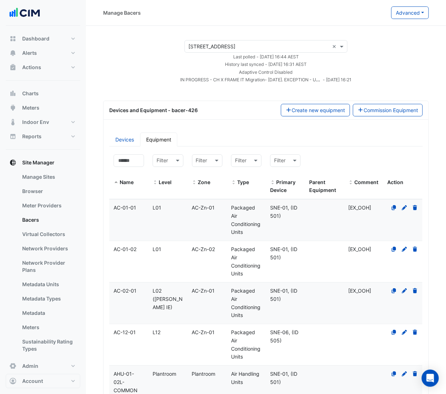
click at [216, 47] on input "text" at bounding box center [258, 47] width 141 height 8
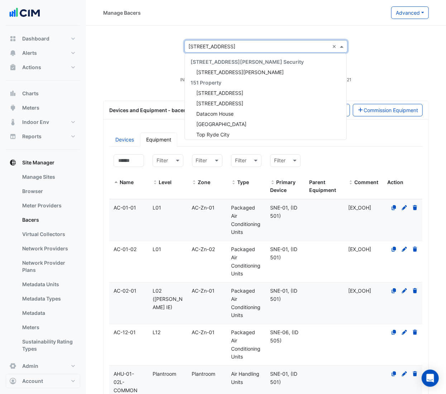
scroll to position [1842, 0]
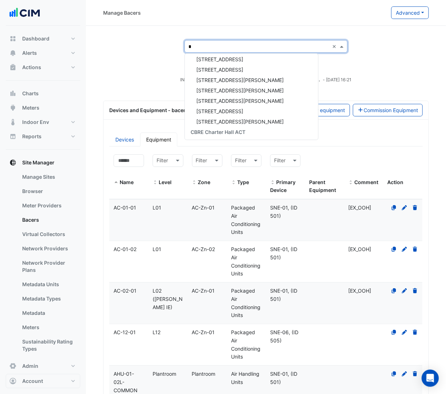
type input "**"
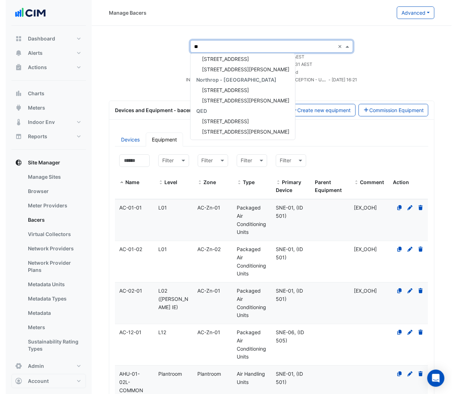
scroll to position [13, 0]
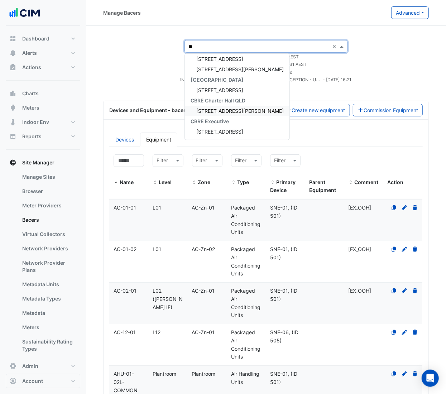
click at [233, 113] on div "[STREET_ADDRESS][PERSON_NAME]" at bounding box center [237, 111] width 105 height 10
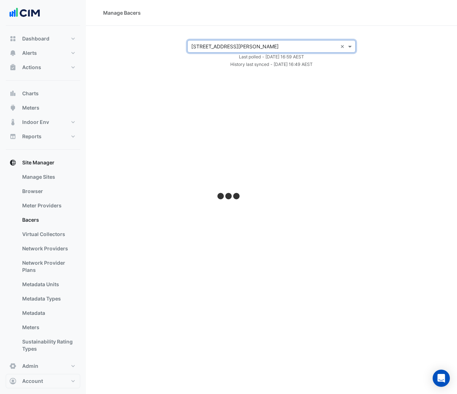
select select "***"
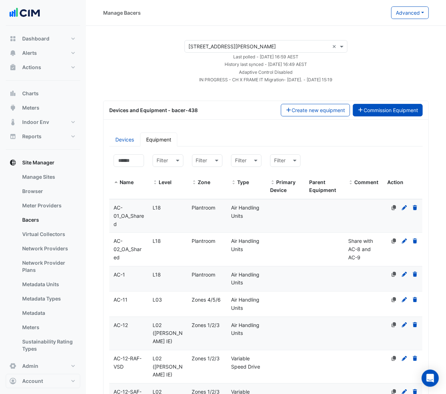
click at [396, 109] on button "Commission Equipment" at bounding box center [388, 110] width 70 height 13
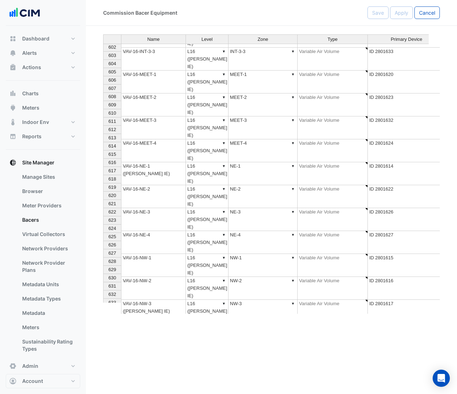
scroll to position [4948, 0]
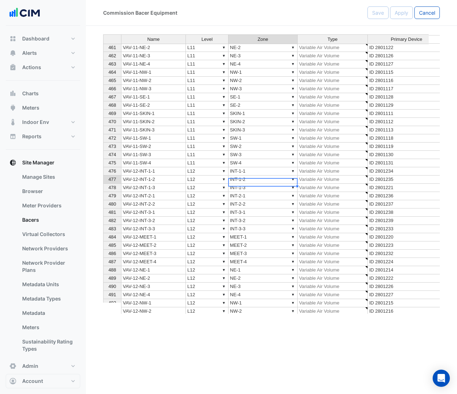
click at [280, 179] on td "▼ INT-1-2" at bounding box center [263, 180] width 69 height 8
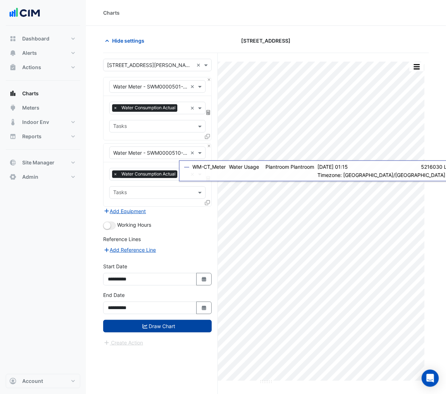
click at [156, 330] on button "Draw Chart" at bounding box center [157, 326] width 109 height 13
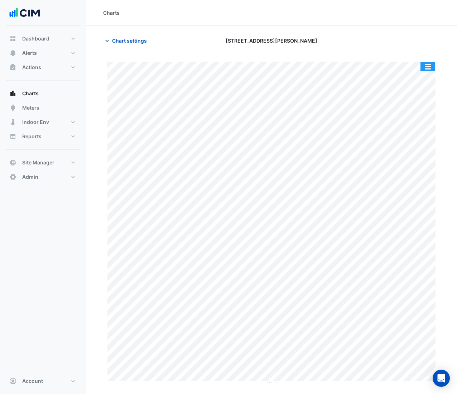
click at [432, 65] on button "button" at bounding box center [428, 66] width 14 height 9
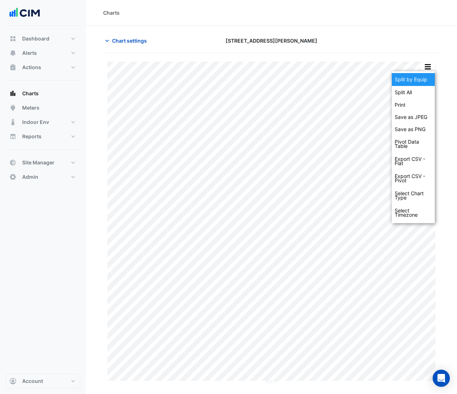
click at [422, 80] on div "Split by Equip" at bounding box center [413, 79] width 43 height 13
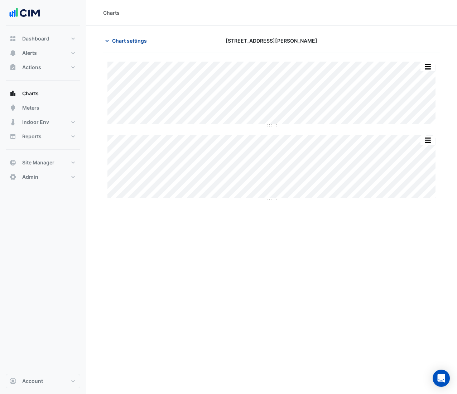
click at [125, 39] on span "Chart settings" at bounding box center [129, 41] width 35 height 8
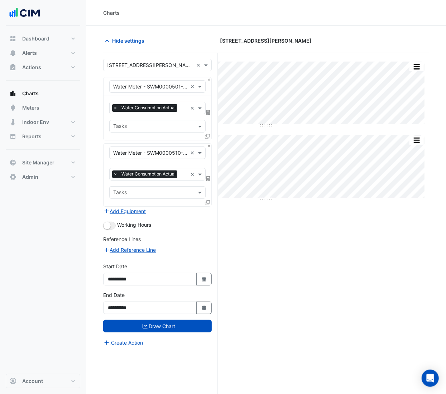
click at [155, 66] on input "text" at bounding box center [150, 66] width 86 height 8
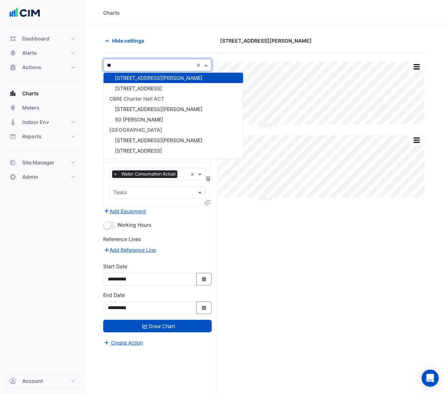
scroll to position [3, 0]
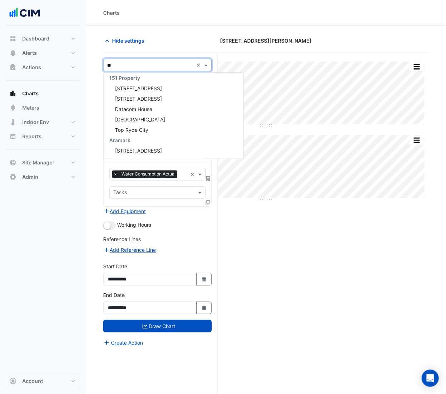
type input "***"
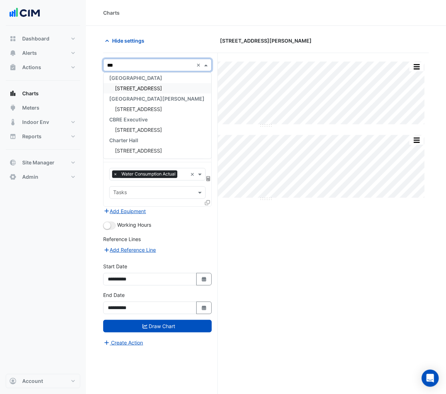
click at [134, 86] on span "[STREET_ADDRESS]" at bounding box center [138, 88] width 47 height 6
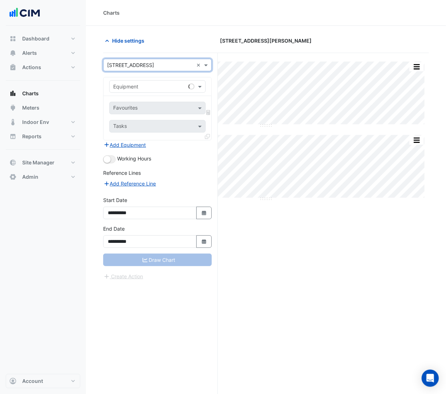
click at [134, 86] on input "text" at bounding box center [150, 87] width 74 height 8
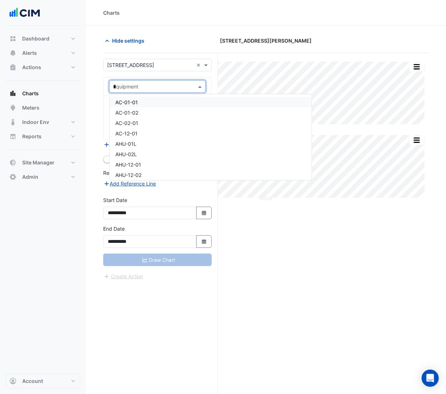
type input "**"
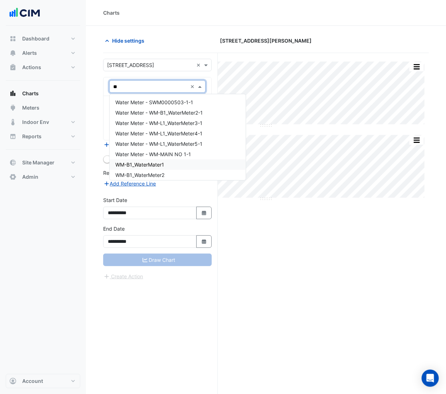
click at [157, 167] on span "WM-B1_WaterMater1" at bounding box center [139, 165] width 49 height 6
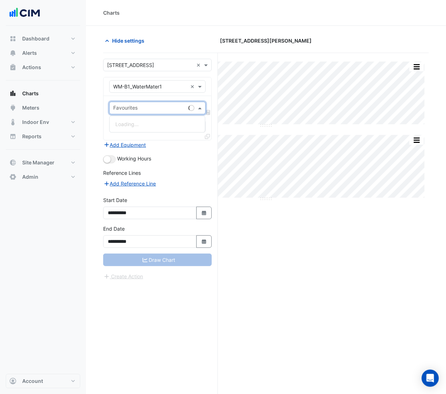
click at [161, 109] on input "text" at bounding box center [149, 109] width 72 height 8
click at [158, 124] on span "Water Usage (kL) - Plantroom, Plantroom" at bounding box center [163, 124] width 96 height 6
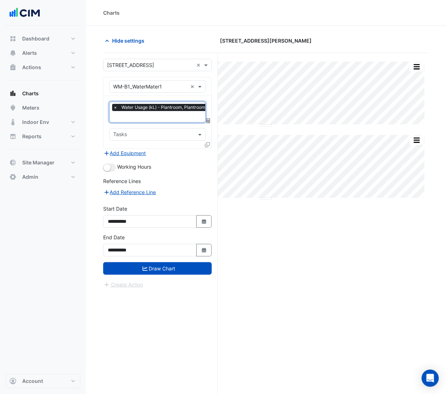
click at [205, 144] on icon at bounding box center [207, 144] width 5 height 5
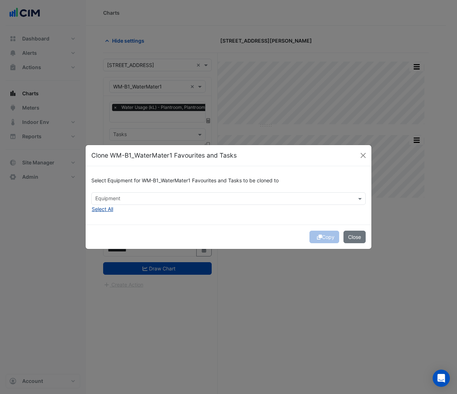
click at [111, 207] on button "Select All" at bounding box center [102, 209] width 22 height 8
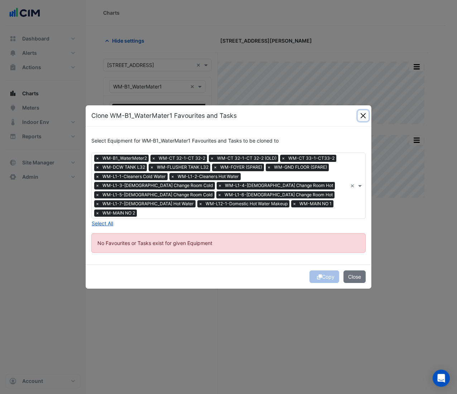
click at [360, 119] on button "Close" at bounding box center [363, 115] width 11 height 11
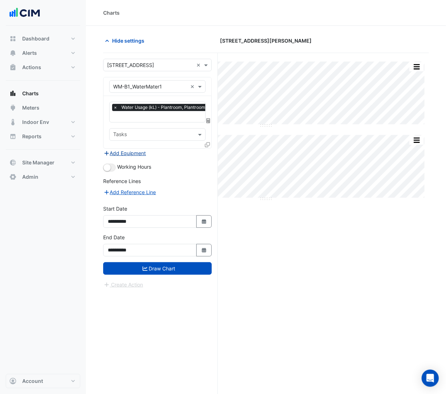
click at [125, 153] on button "Add Equipment" at bounding box center [124, 153] width 43 height 8
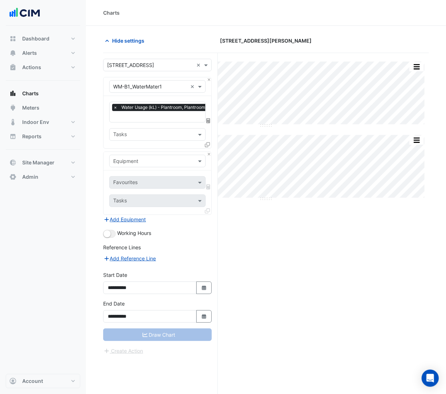
click at [160, 160] on input "text" at bounding box center [150, 162] width 74 height 8
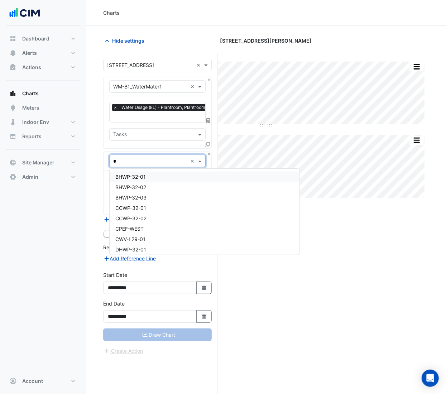
type input "**"
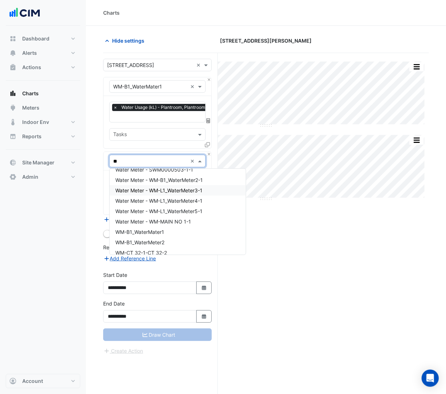
scroll to position [7, 0]
click at [164, 241] on span "WM-B1_WaterMeter2" at bounding box center [139, 242] width 49 height 6
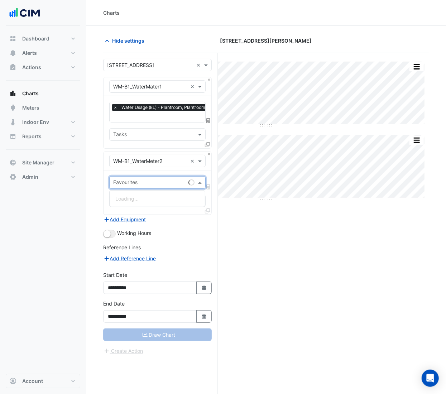
click at [162, 186] on input "text" at bounding box center [149, 183] width 72 height 8
click at [159, 197] on span "Water Usage (m3) - Plantroom, Plantroom" at bounding box center [164, 199] width 98 height 6
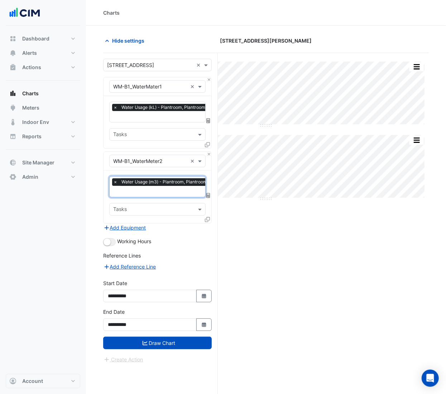
click at [207, 218] on icon at bounding box center [207, 219] width 5 height 5
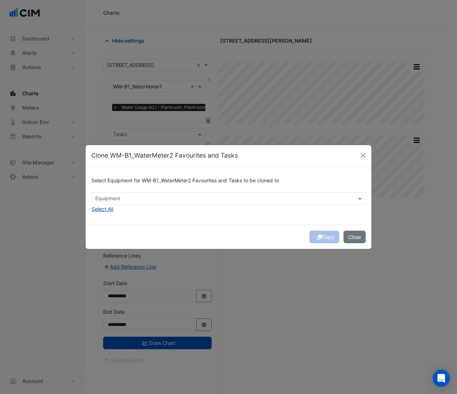
click at [102, 207] on button "Select All" at bounding box center [102, 209] width 22 height 8
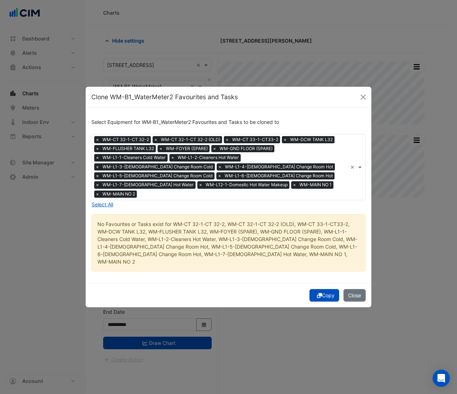
click at [324, 289] on button "Copy" at bounding box center [324, 295] width 30 height 13
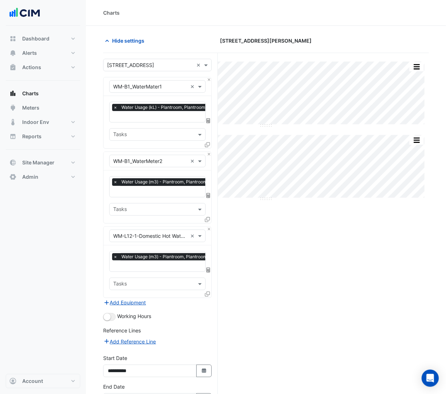
click at [171, 245] on div "× Water Usage (m3) - Plantroom, Plantroom × Tasks" at bounding box center [158, 271] width 108 height 52
click at [135, 303] on button "Add Equipment" at bounding box center [124, 302] width 43 height 8
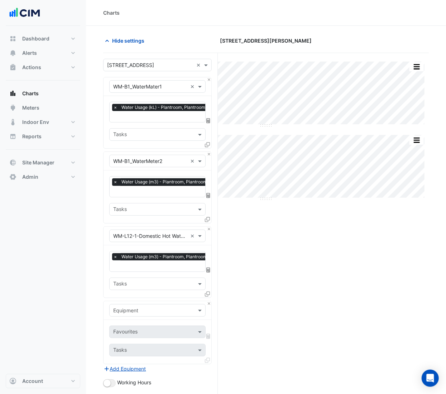
click at [177, 311] on input "text" at bounding box center [150, 311] width 74 height 8
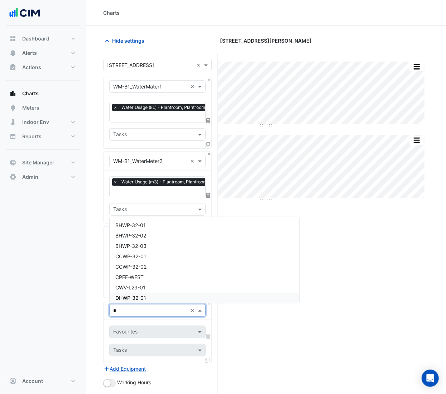
type input "**"
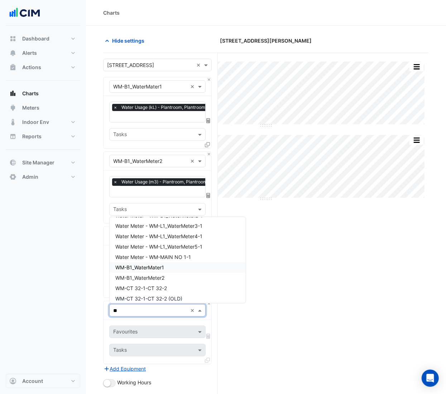
scroll to position [21, 0]
click at [187, 286] on div "WM-CT 32-1-CT 32-2" at bounding box center [178, 287] width 136 height 10
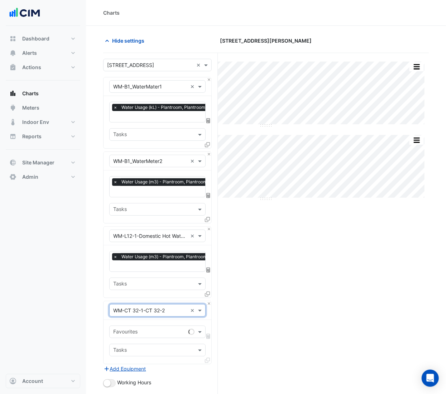
click at [163, 332] on input "text" at bounding box center [149, 333] width 72 height 8
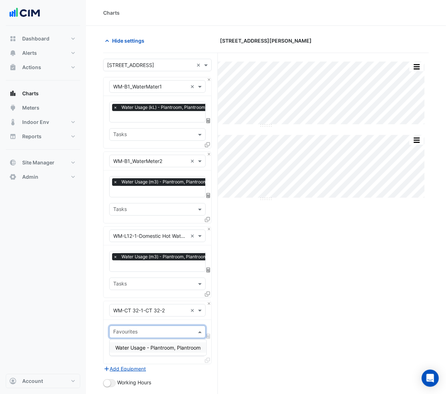
click at [161, 351] on div "Water Usage - Plantroom, Plantroom" at bounding box center [158, 347] width 97 height 10
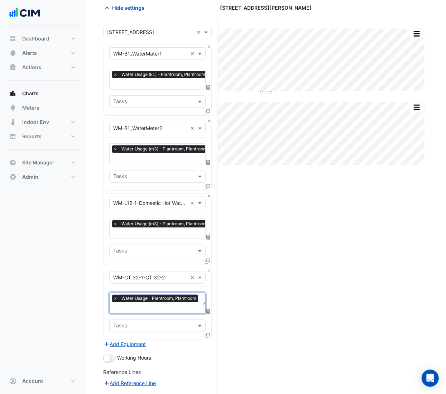
scroll to position [36, 0]
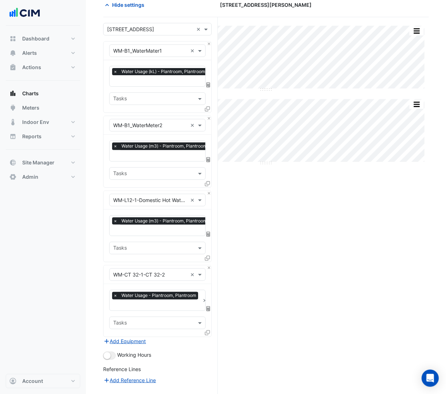
click at [207, 332] on icon at bounding box center [207, 332] width 5 height 5
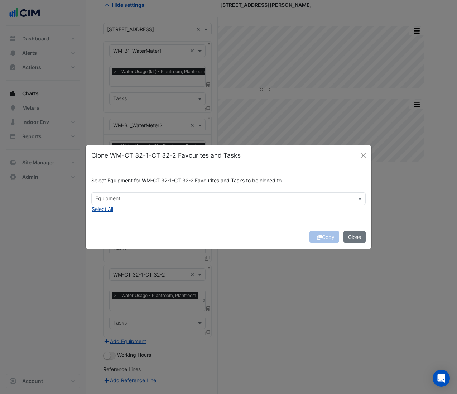
click at [104, 208] on button "Select All" at bounding box center [102, 209] width 22 height 8
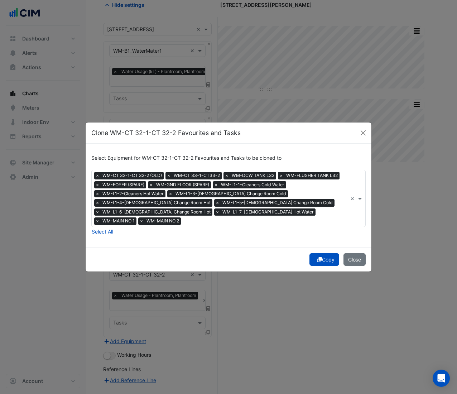
click at [326, 256] on button "Copy" at bounding box center [324, 259] width 30 height 13
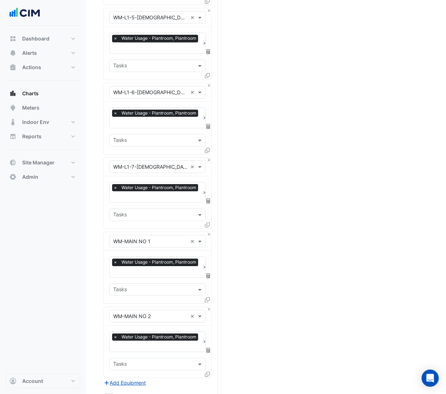
scroll to position [1243, 0]
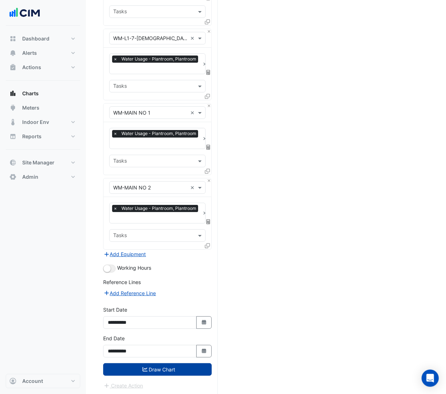
click at [145, 367] on icon "submit" at bounding box center [145, 369] width 5 height 5
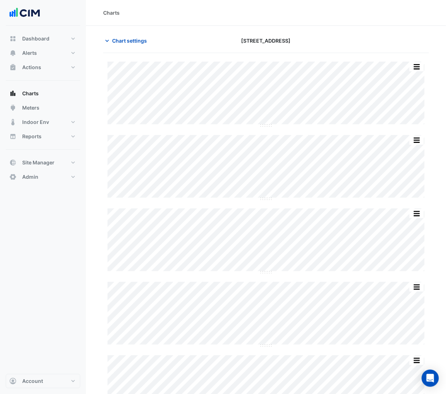
drag, startPoint x: 429, startPoint y: 200, endPoint x: 510, endPoint y: 234, distance: 88.6
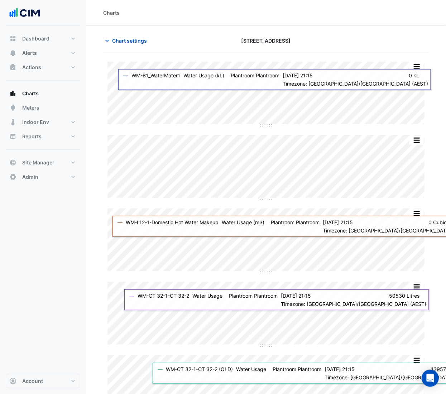
click at [225, 15] on div "Charts" at bounding box center [266, 13] width 326 height 8
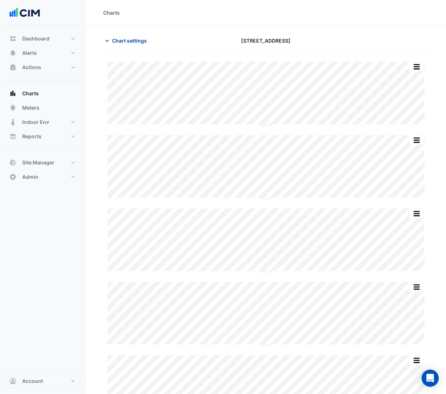
click at [129, 41] on span "Chart settings" at bounding box center [129, 41] width 35 height 8
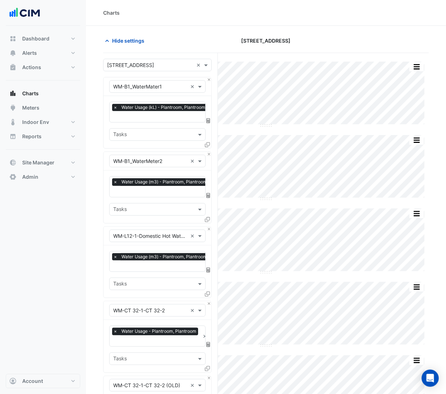
click at [138, 64] on input "text" at bounding box center [150, 66] width 86 height 8
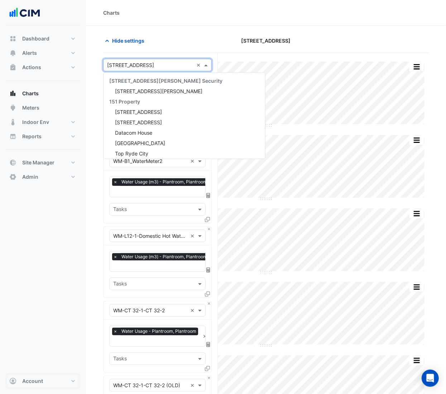
scroll to position [1842, 0]
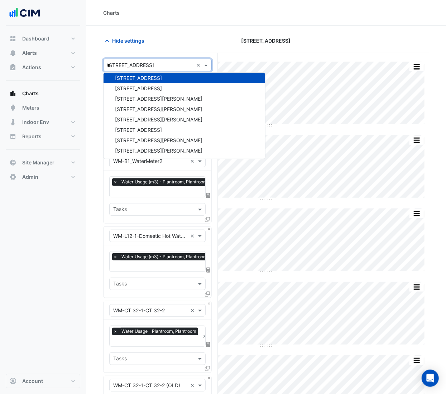
type input "**"
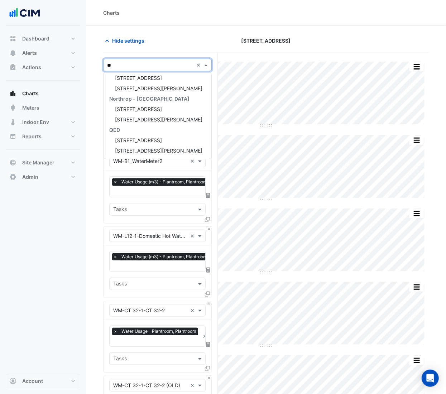
scroll to position [13, 0]
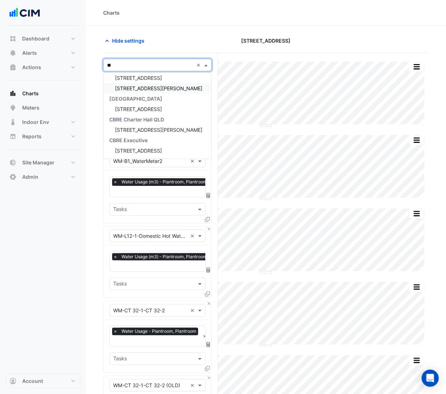
click at [136, 87] on span "[STREET_ADDRESS][PERSON_NAME]" at bounding box center [158, 88] width 87 height 6
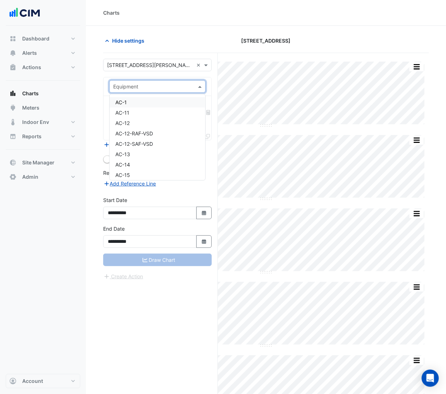
click at [155, 89] on input "text" at bounding box center [150, 87] width 74 height 8
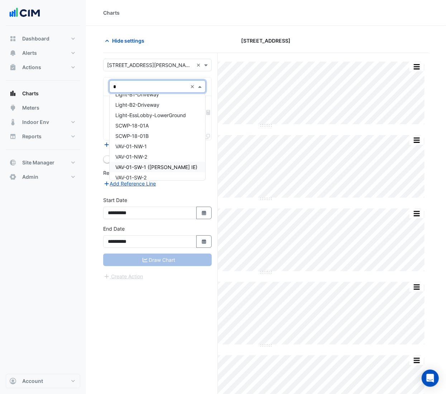
type input "**"
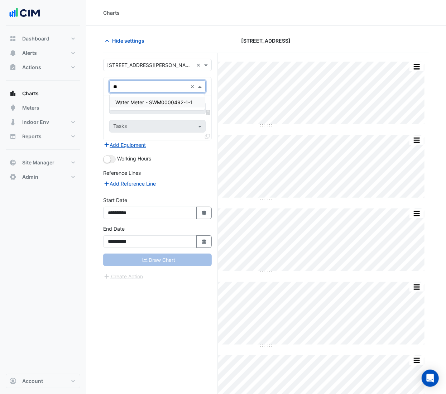
click at [165, 99] on span "Water Meter - SWM0000492-1-1" at bounding box center [153, 102] width 77 height 6
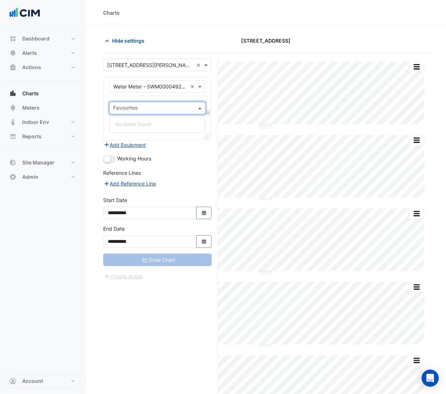
click at [164, 110] on input "text" at bounding box center [153, 109] width 80 height 8
